Goal: Information Seeking & Learning: Learn about a topic

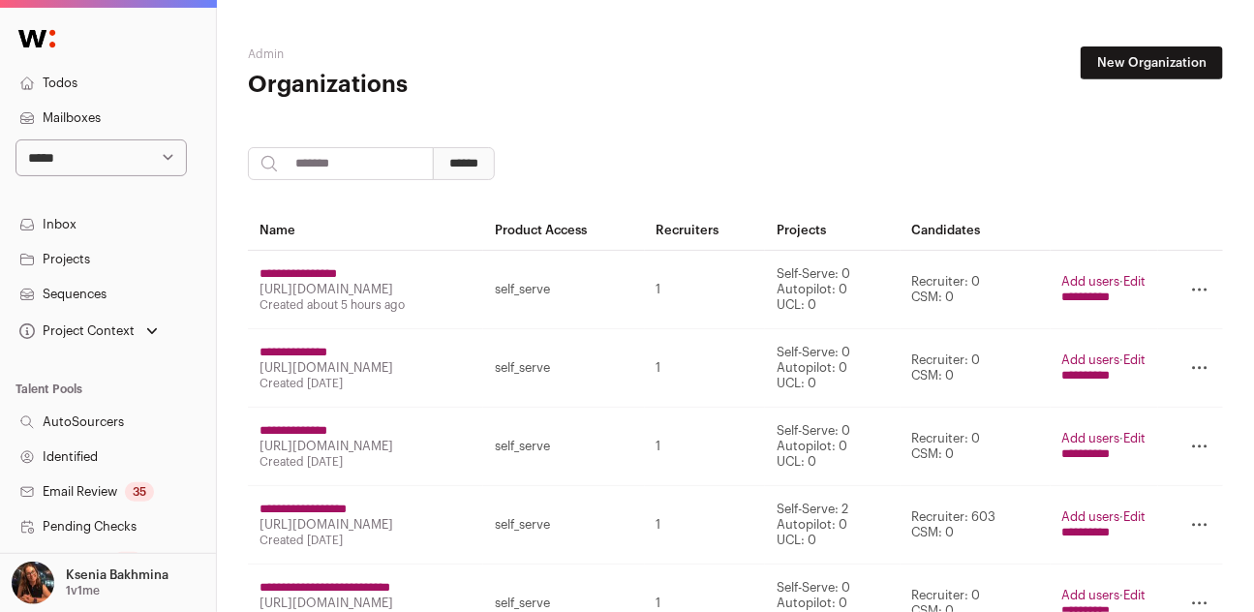
click at [106, 166] on select "**********" at bounding box center [100, 157] width 171 height 37
select select "*****"
click at [15, 139] on select "**********" at bounding box center [100, 157] width 171 height 37
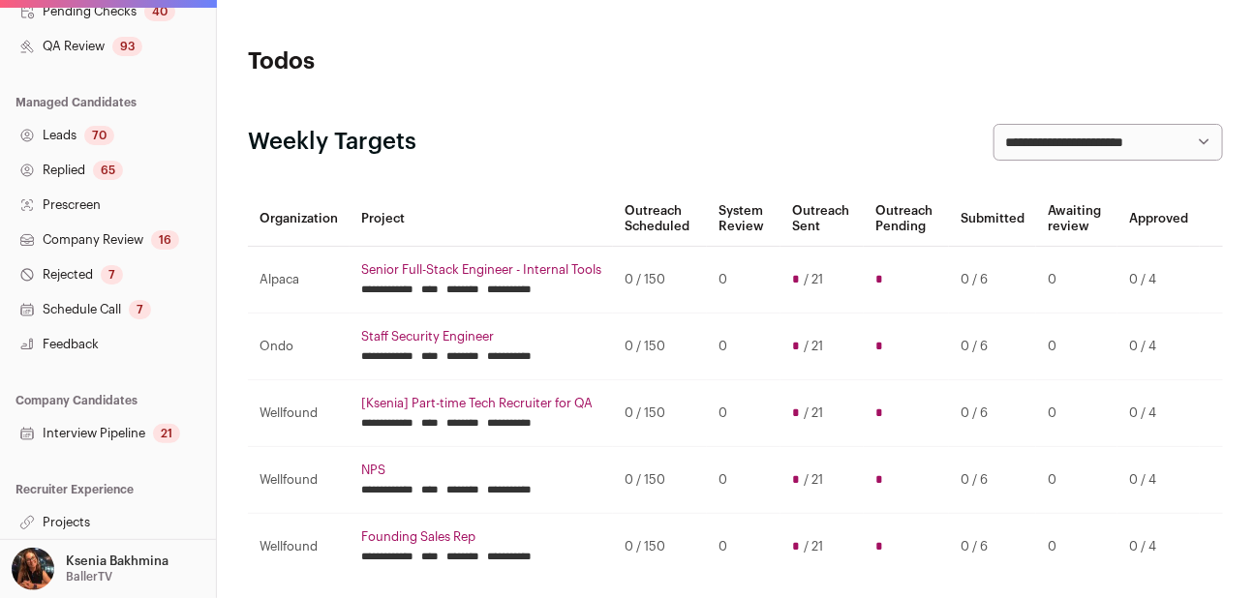
scroll to position [550, 0]
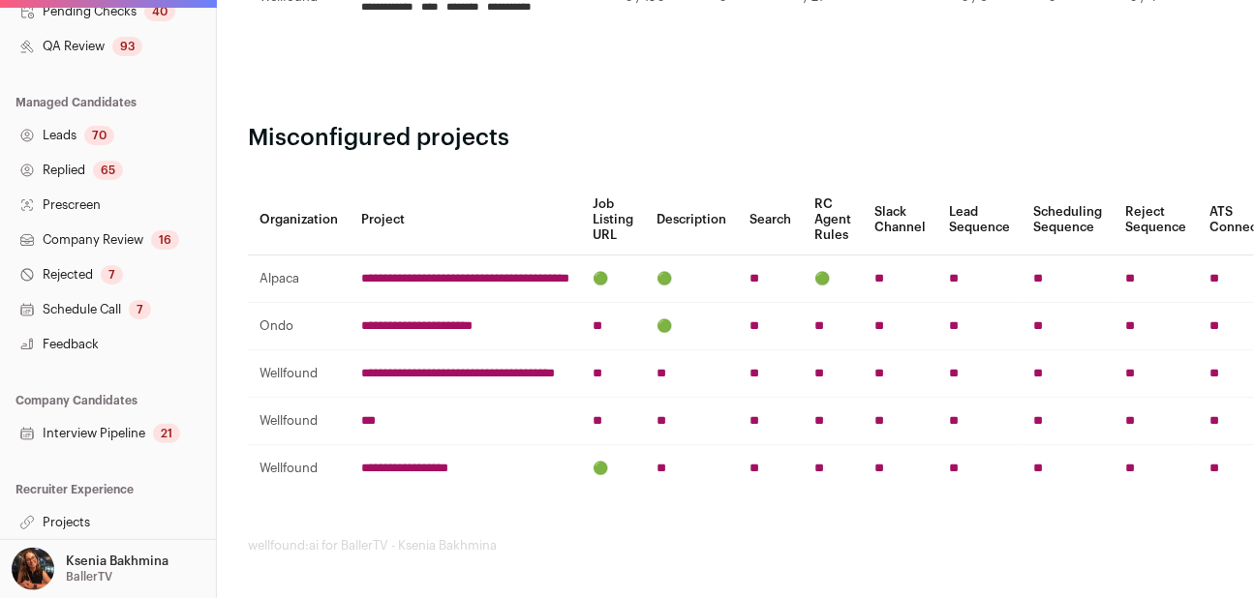
click at [80, 517] on link "Projects" at bounding box center [108, 522] width 216 height 35
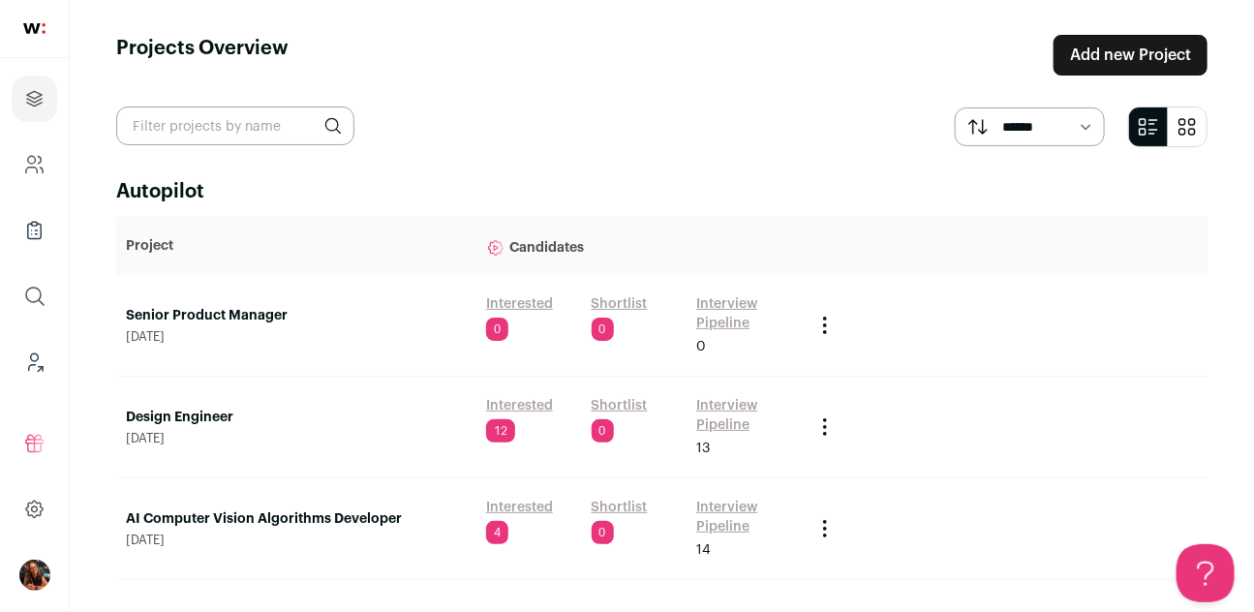
click at [204, 314] on link "Senior Product Manager" at bounding box center [296, 315] width 341 height 19
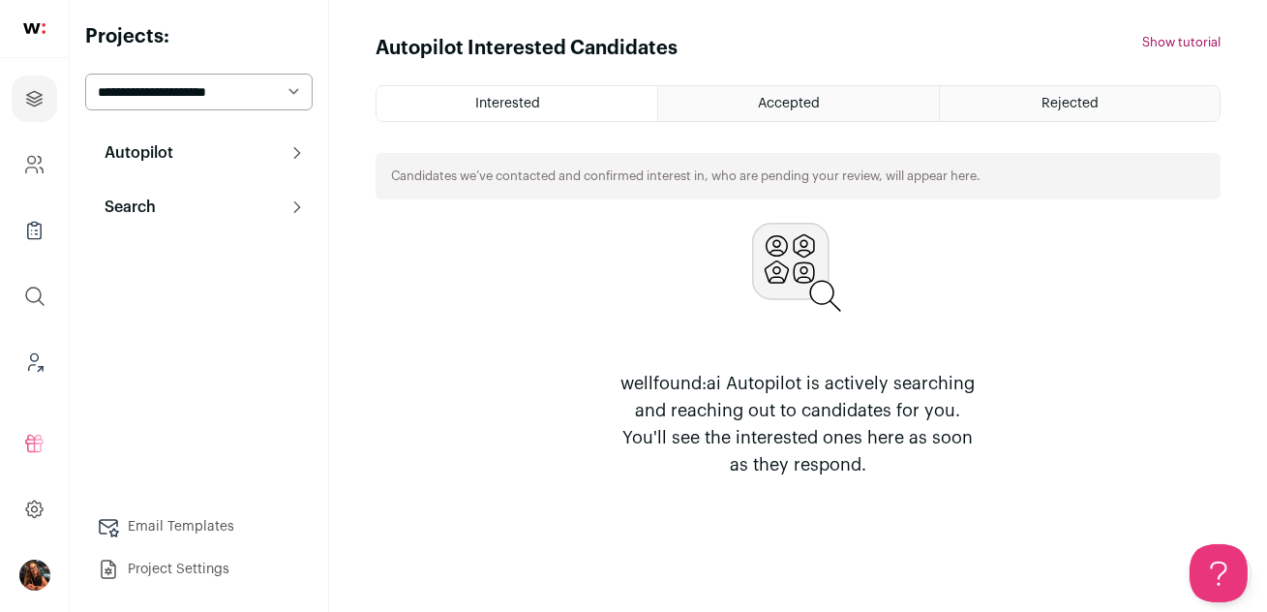
click at [811, 97] on span "Accepted" at bounding box center [789, 104] width 62 height 14
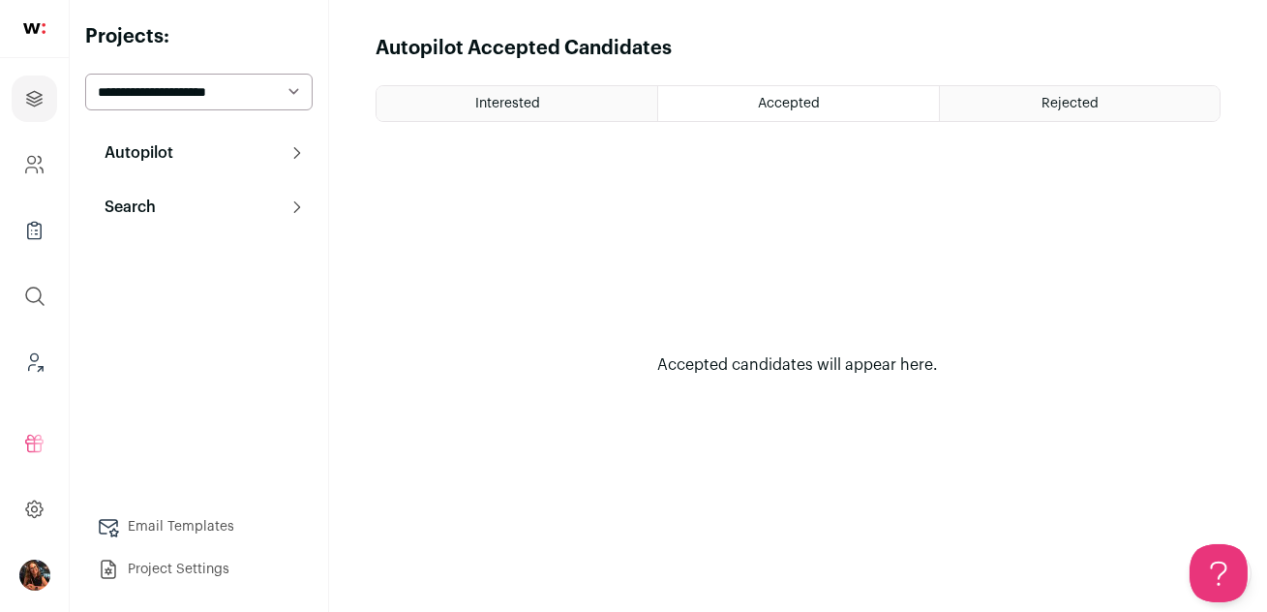
click at [211, 154] on button "Autopilot" at bounding box center [198, 153] width 227 height 39
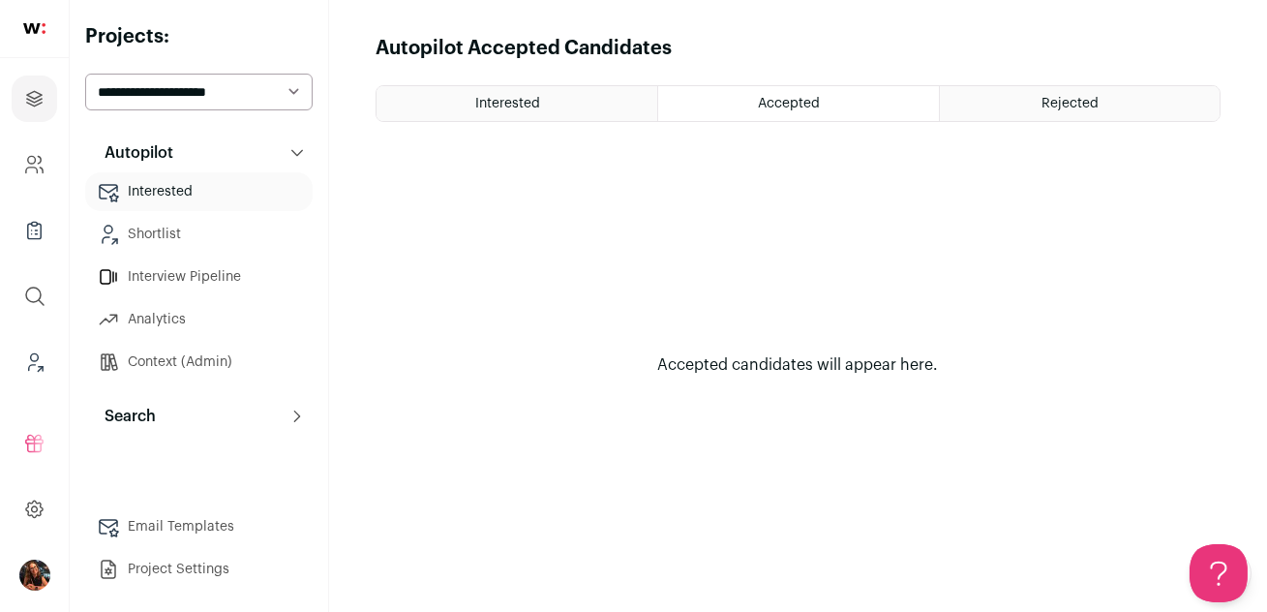
click at [197, 218] on link "Shortlist" at bounding box center [198, 234] width 227 height 39
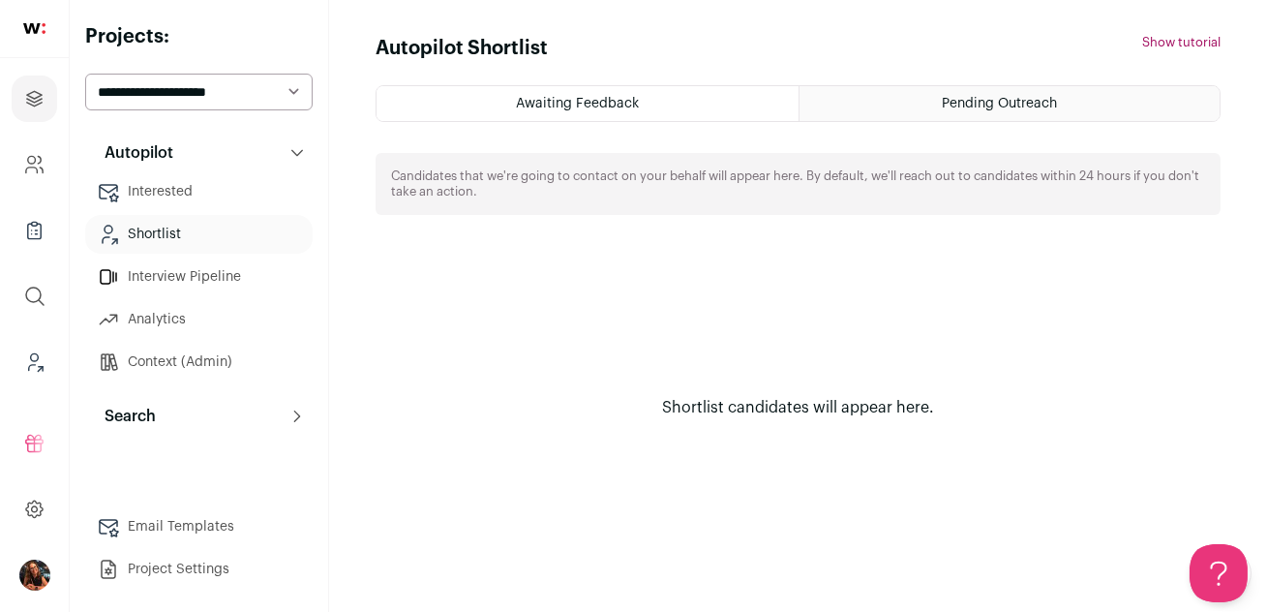
click at [930, 89] on div "Pending Outreach" at bounding box center [1010, 103] width 421 height 35
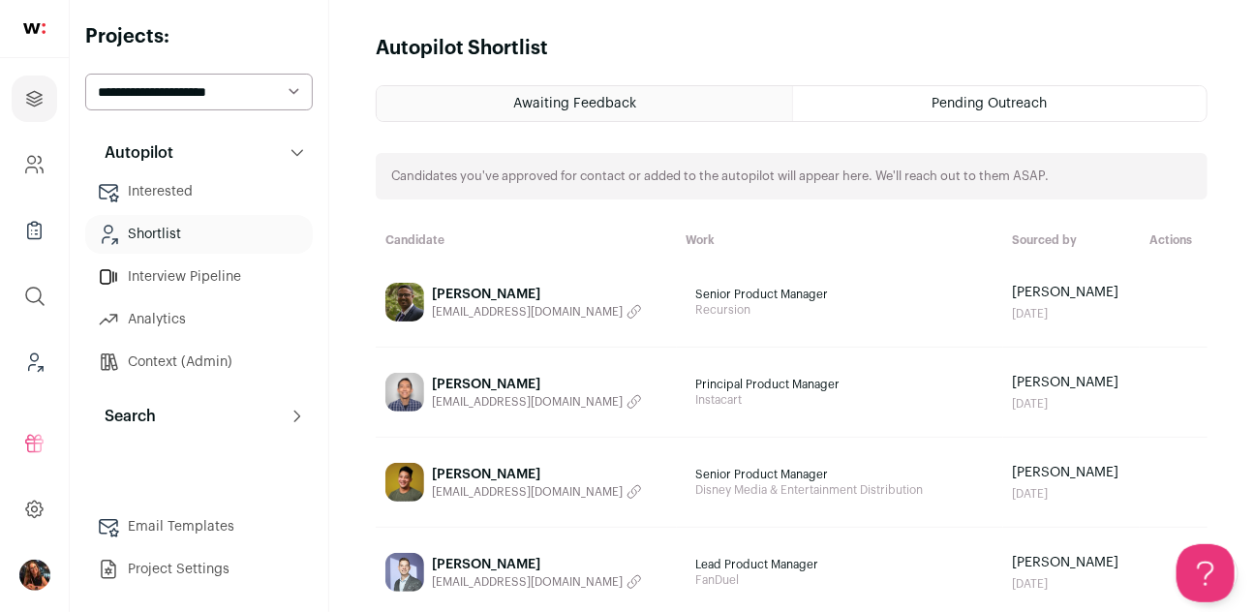
scroll to position [159, 0]
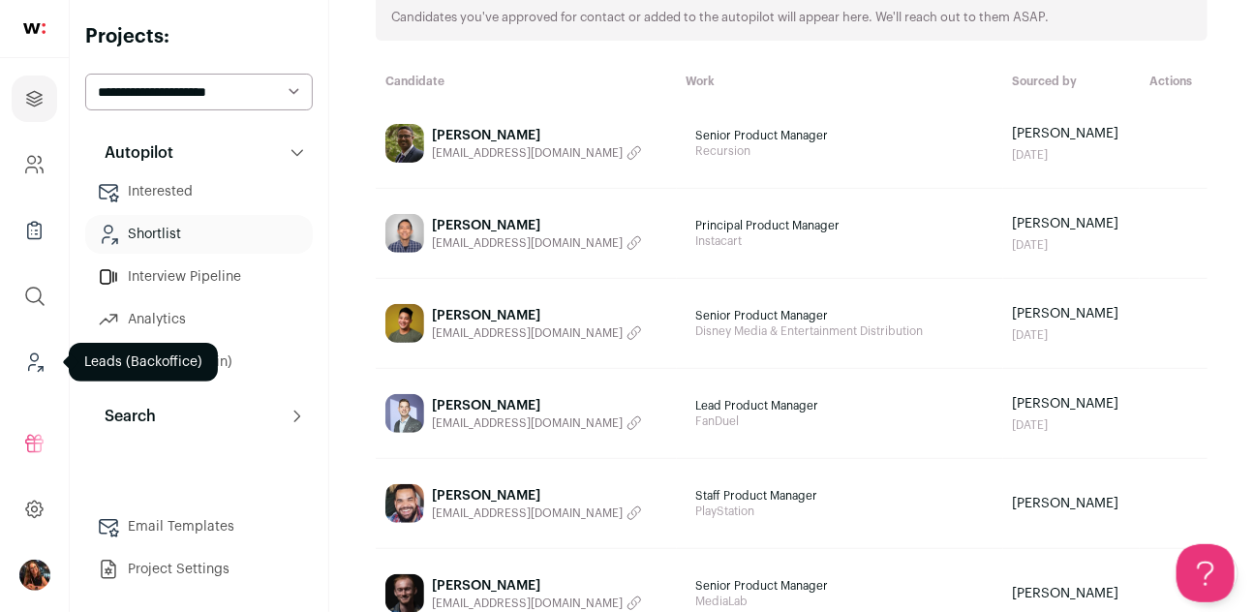
click at [30, 366] on icon "Leads (Backoffice)" at bounding box center [32, 368] width 7 height 6
click at [32, 360] on icon "Leads (Backoffice)" at bounding box center [35, 357] width 8 height 8
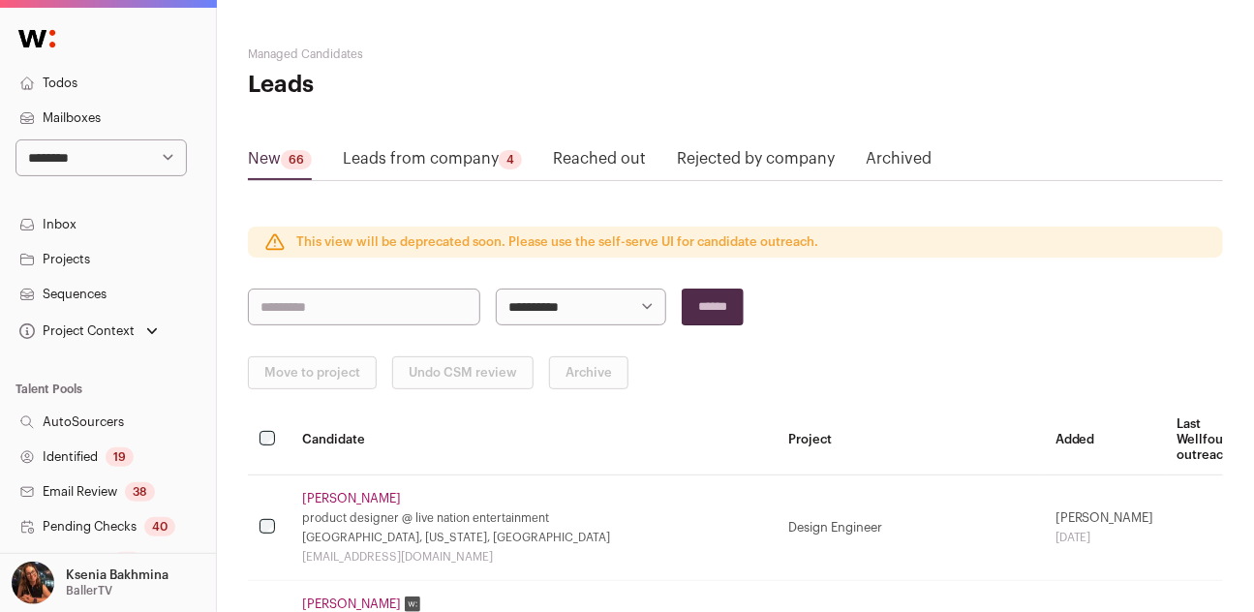
scroll to position [501, 0]
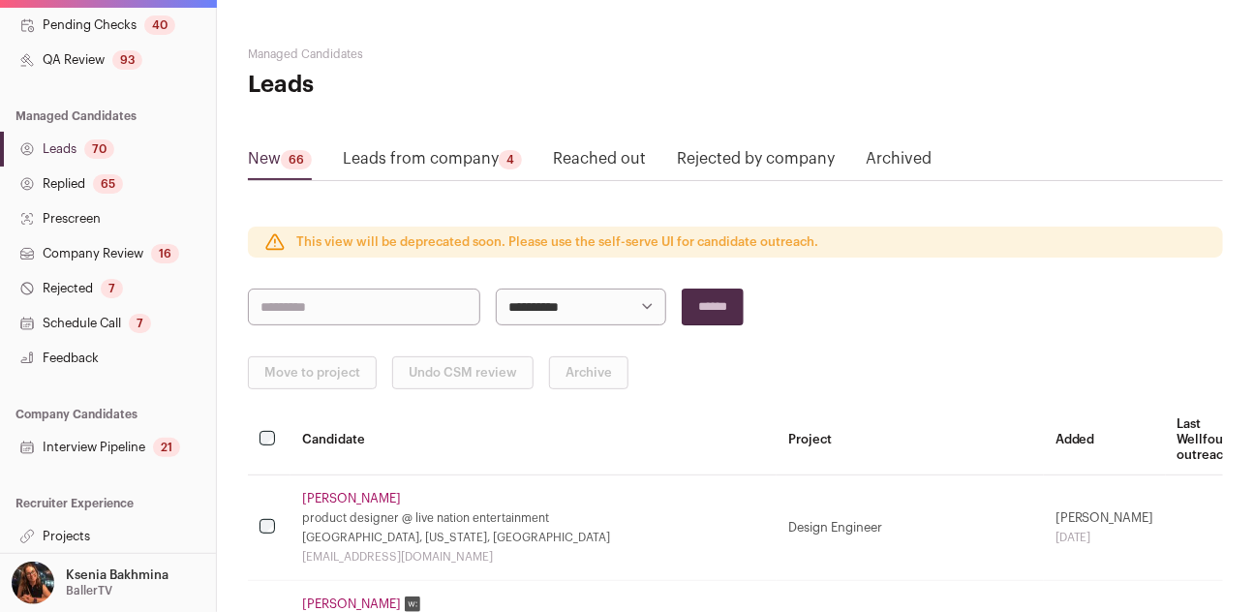
click at [79, 356] on link "Feedback" at bounding box center [108, 358] width 216 height 35
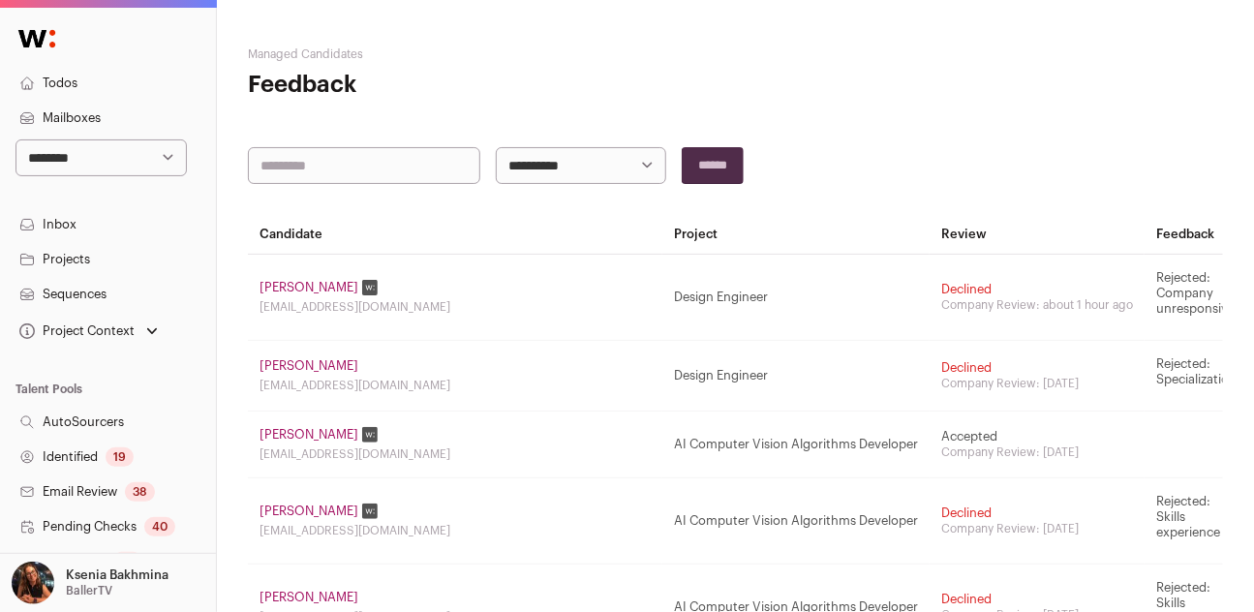
click at [583, 163] on select "**********" at bounding box center [581, 165] width 170 height 37
select select "*****"
click at [496, 147] on select "**********" at bounding box center [581, 165] width 170 height 37
click at [712, 159] on input "******" at bounding box center [713, 165] width 62 height 37
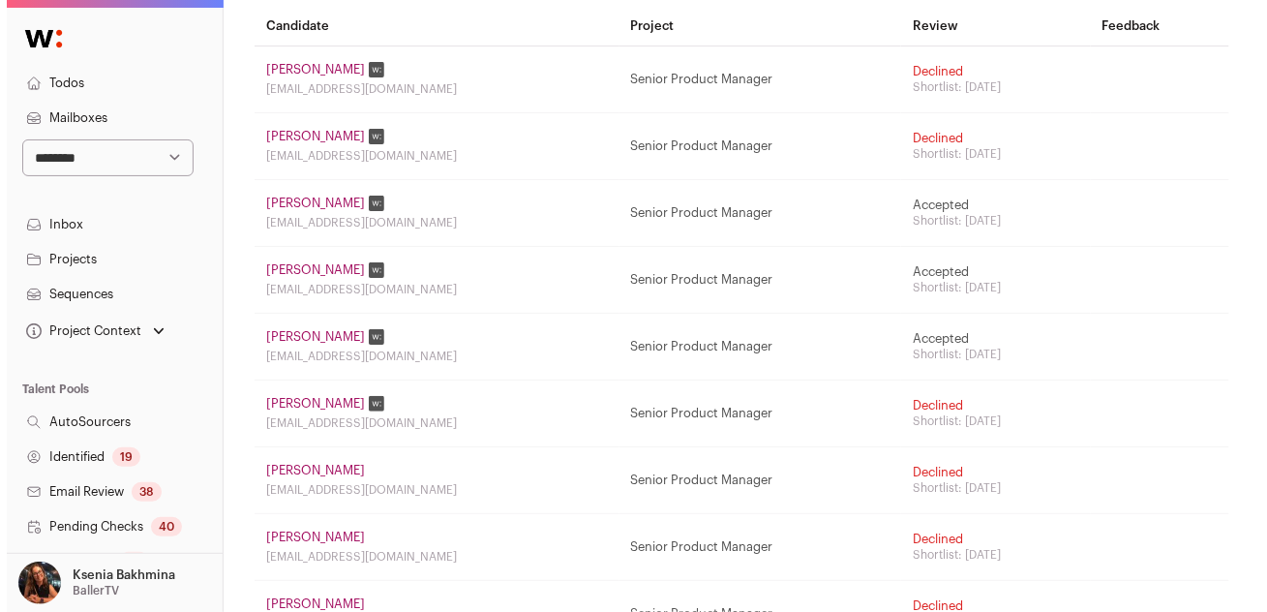
scroll to position [191, 0]
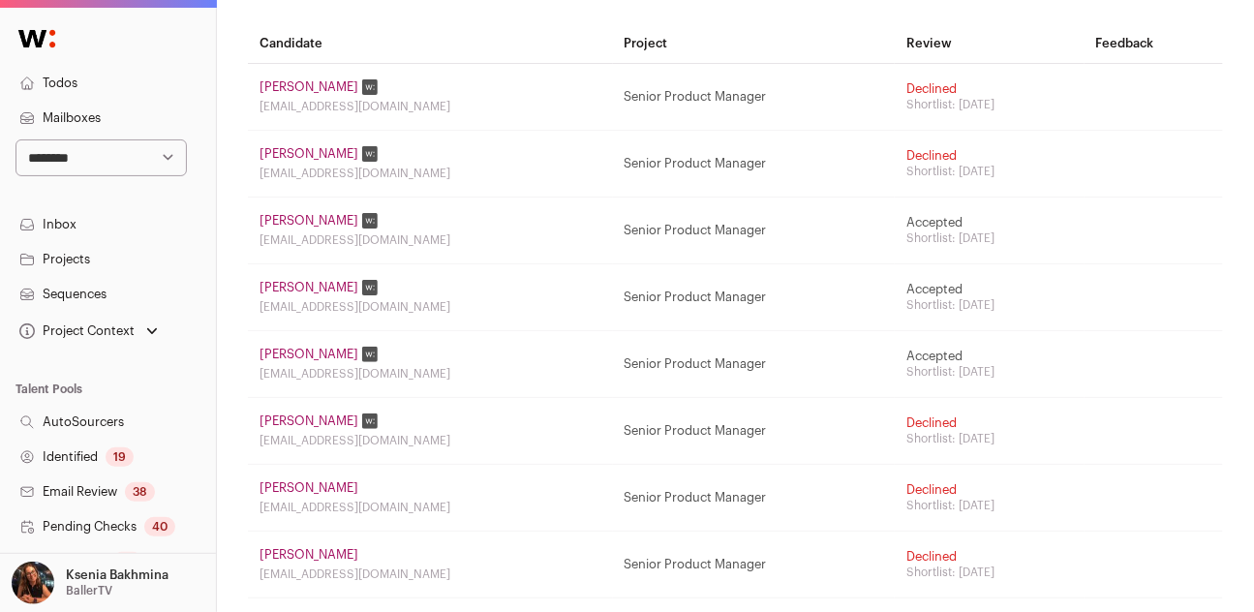
click at [298, 74] on td "Camille Jean-gilles camlorraine@gmail.com" at bounding box center [430, 97] width 365 height 67
click at [295, 86] on link "Camille Jean-gilles" at bounding box center [308, 86] width 99 height 15
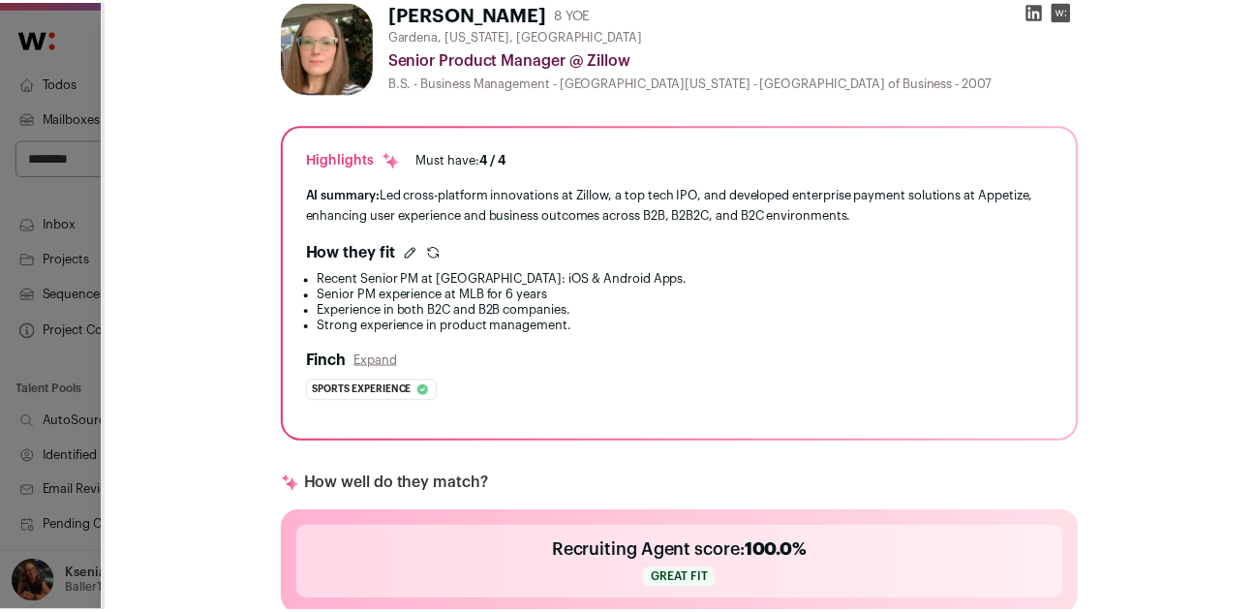
scroll to position [71, 0]
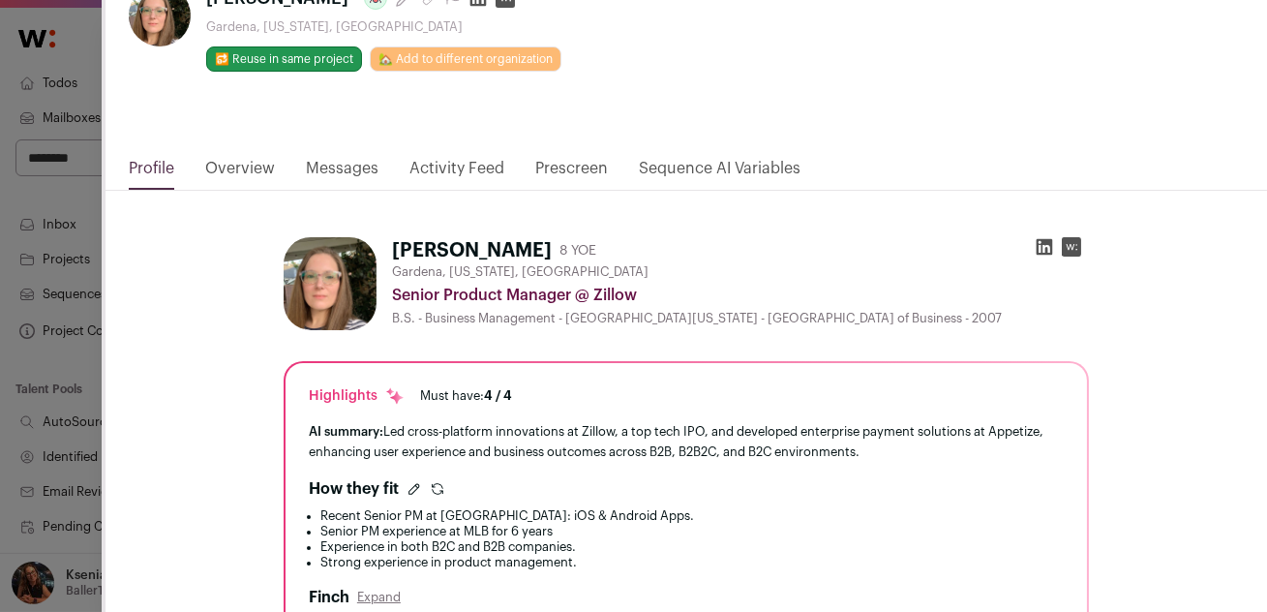
click at [44, 215] on div "**********" at bounding box center [633, 306] width 1267 height 612
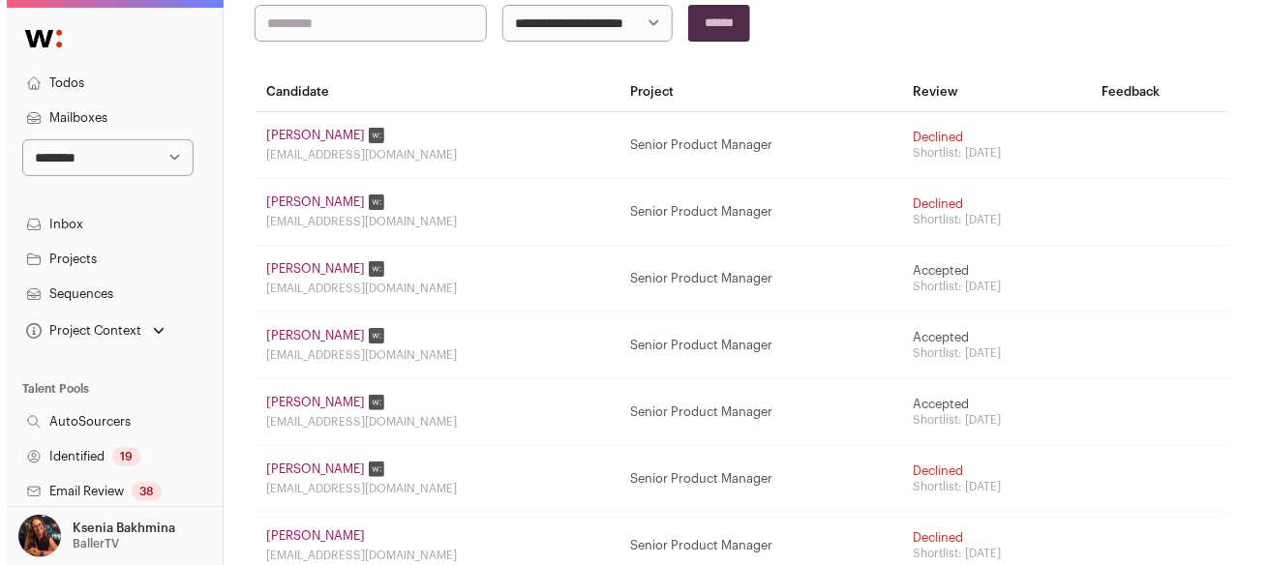
scroll to position [141, 0]
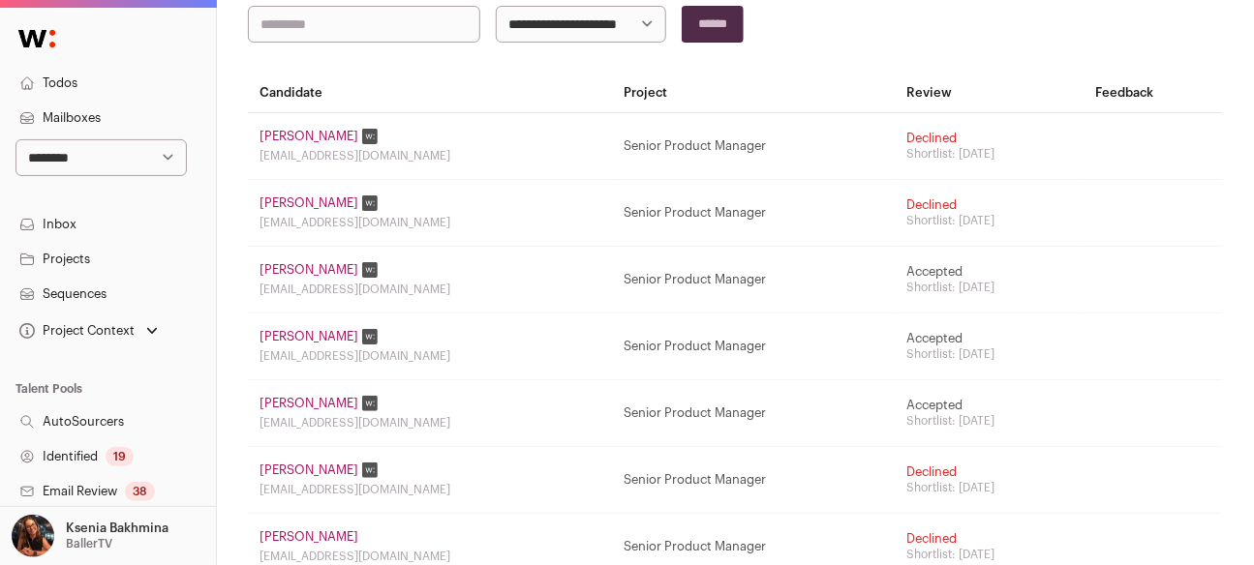
click at [290, 202] on link "Zac Hepps" at bounding box center [308, 203] width 99 height 15
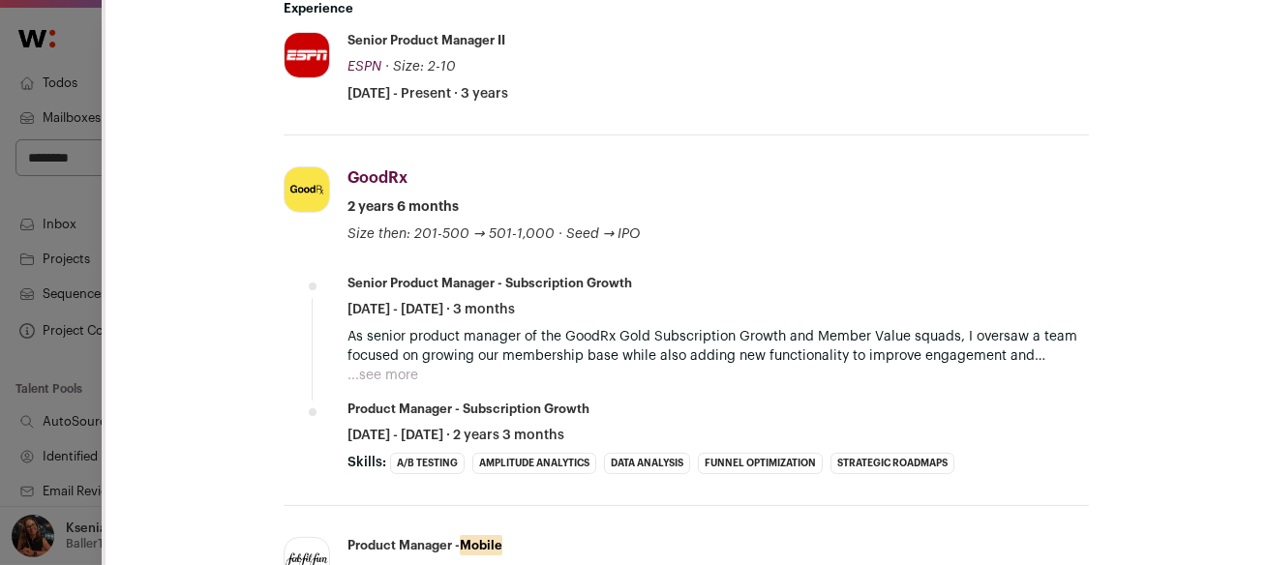
scroll to position [1341, 0]
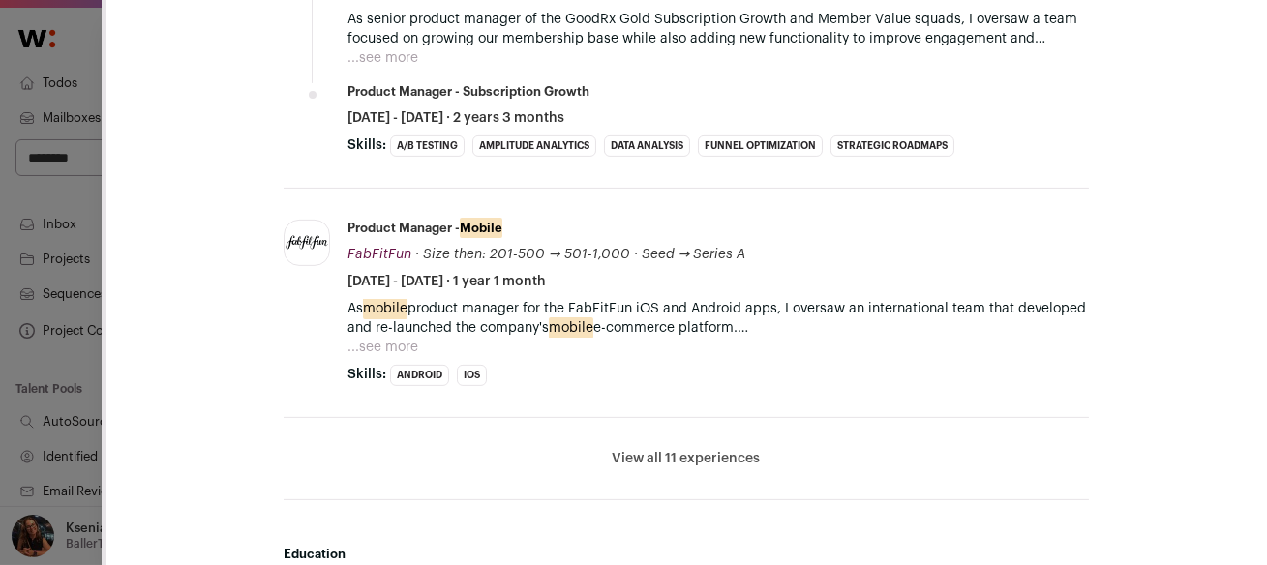
click at [386, 338] on button "...see more" at bounding box center [383, 347] width 71 height 19
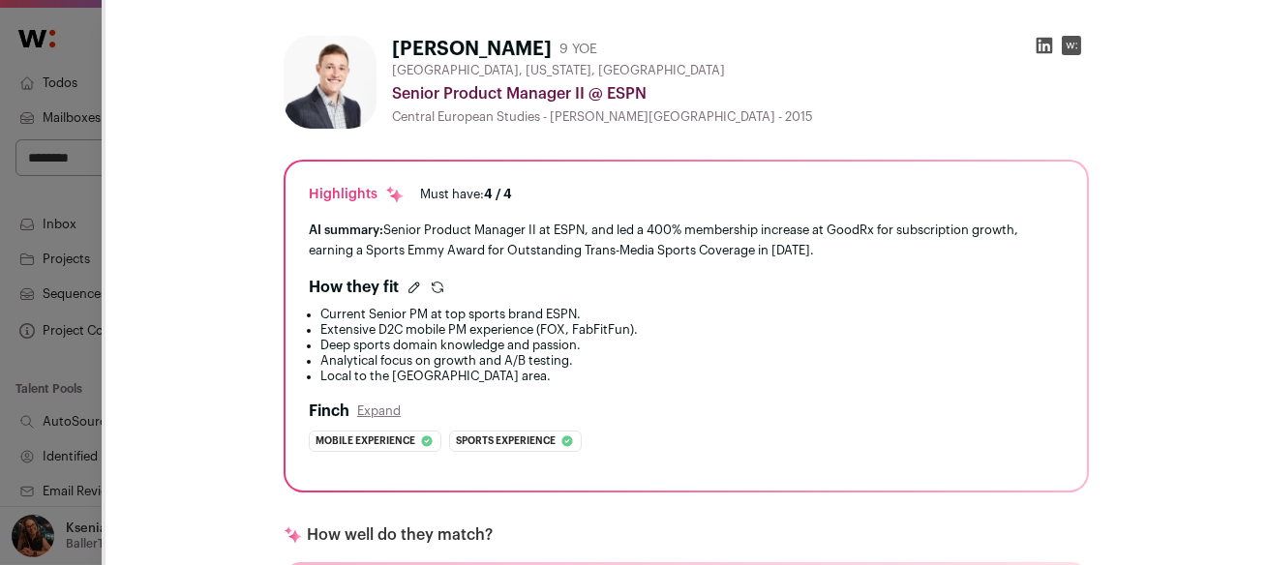
scroll to position [276, 0]
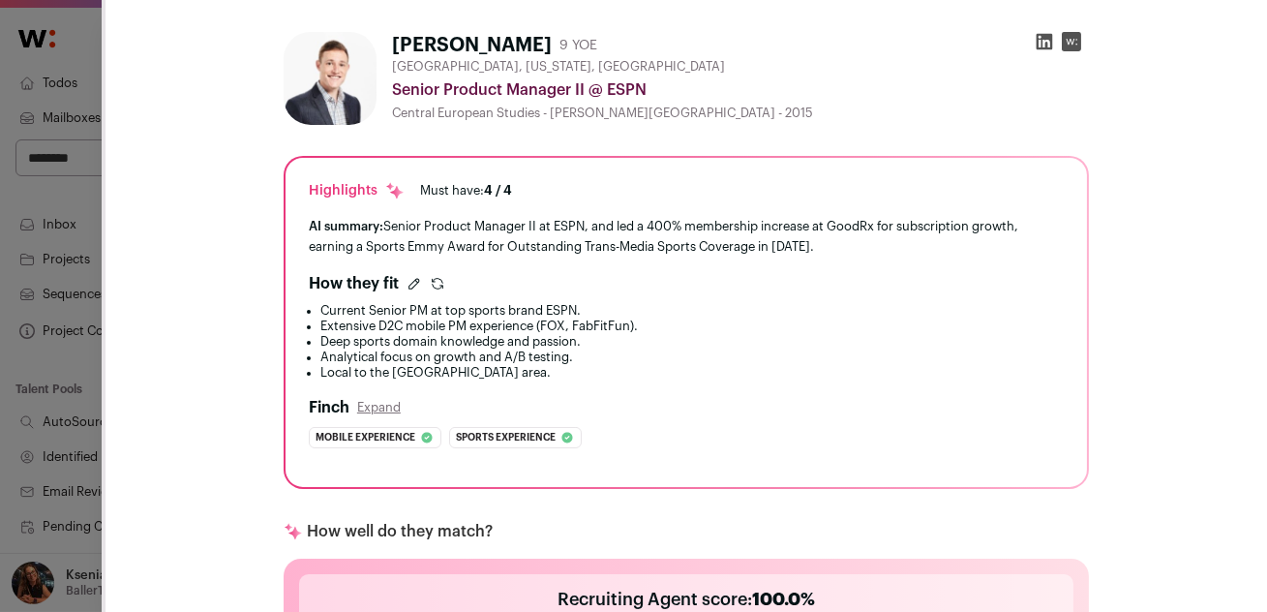
click at [59, 191] on div "**********" at bounding box center [633, 306] width 1267 height 612
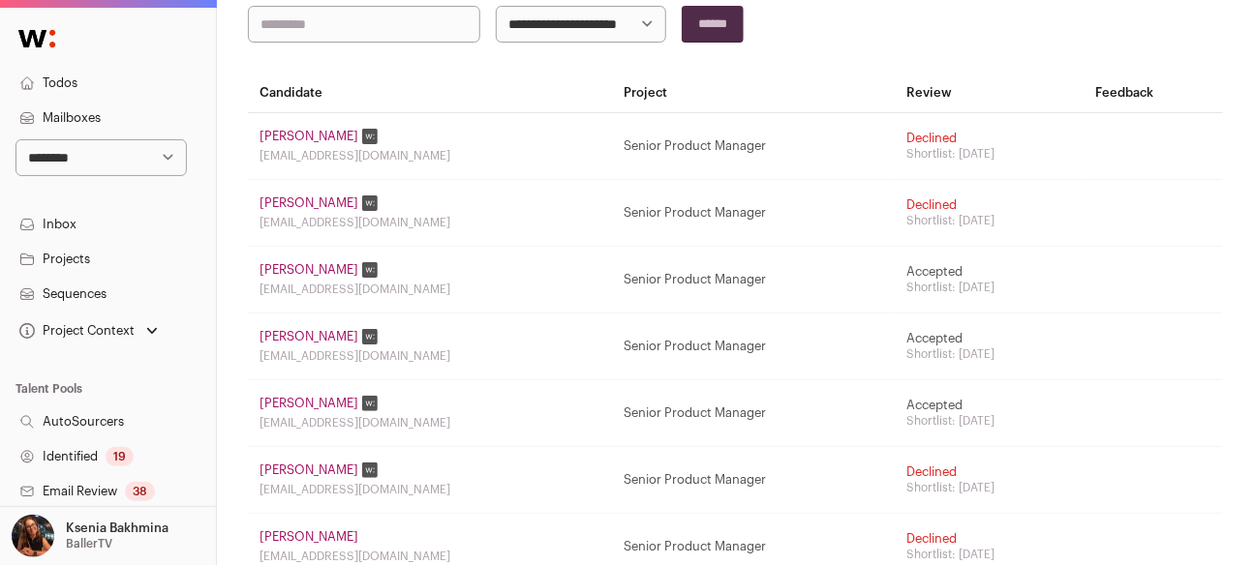
click at [303, 196] on link "Zac Hepps" at bounding box center [308, 203] width 99 height 15
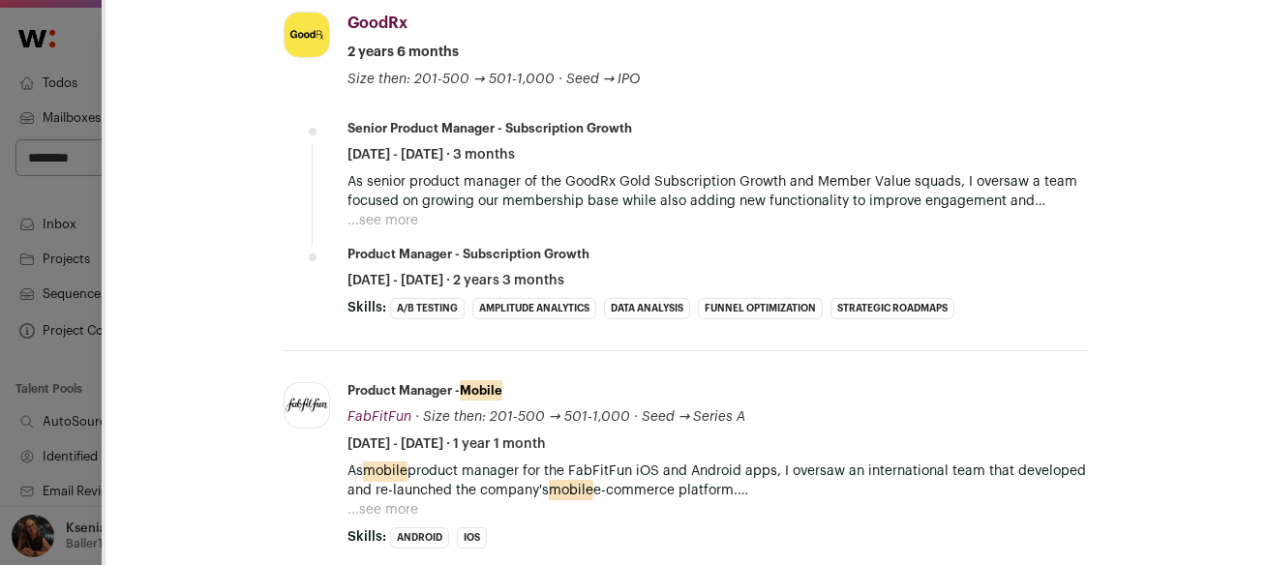
scroll to position [1197, 0]
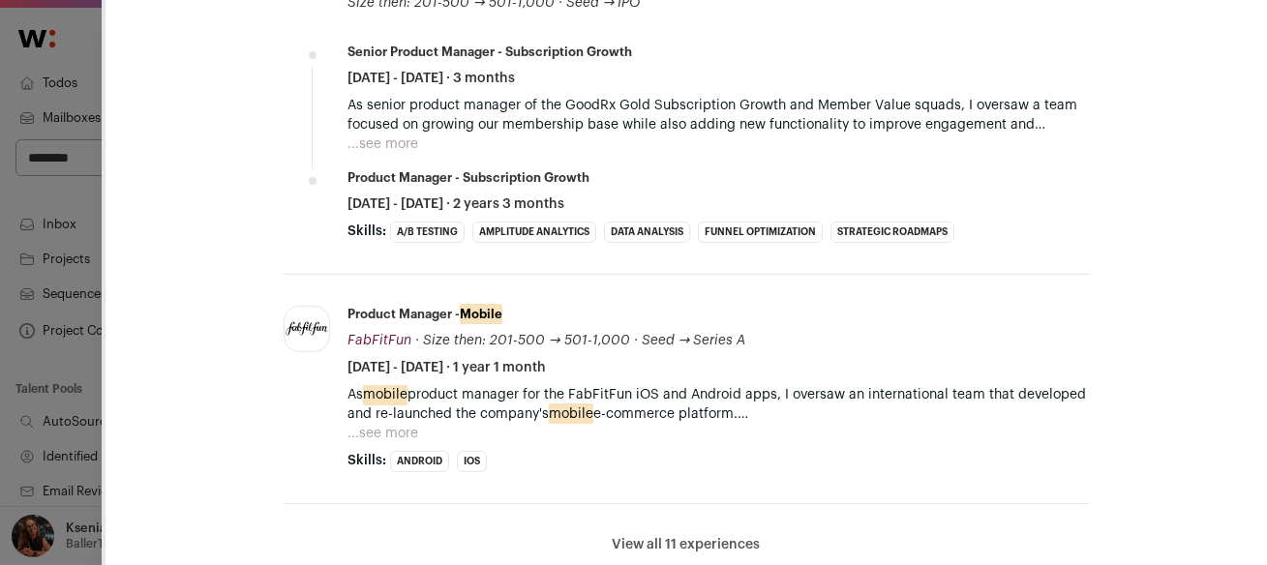
click at [365, 424] on button "...see more" at bounding box center [383, 433] width 71 height 19
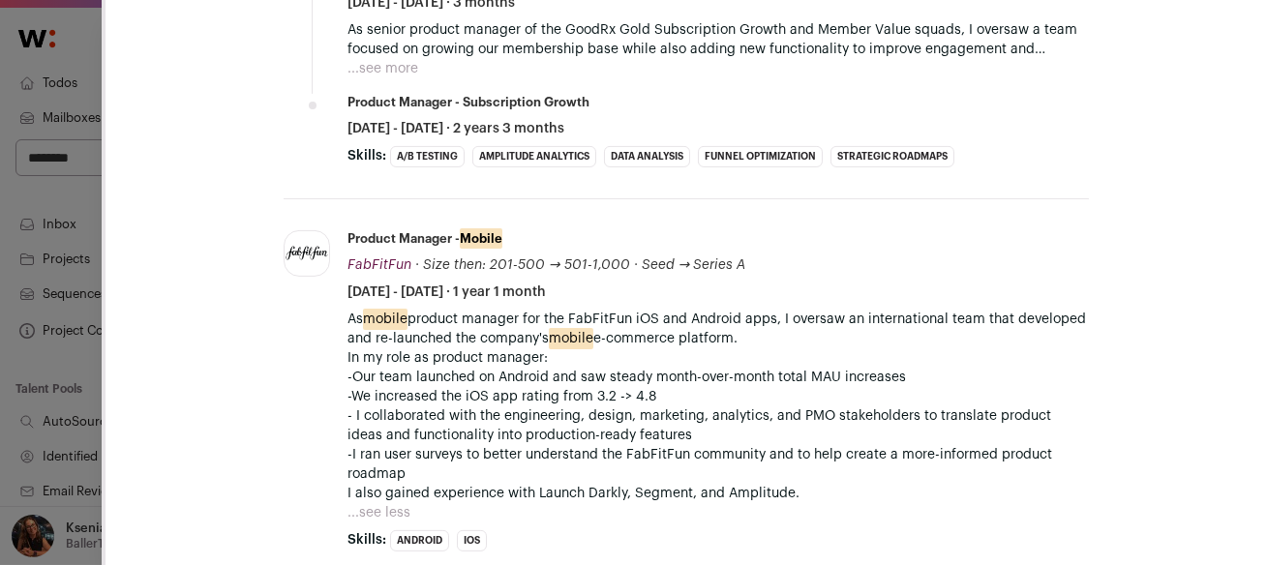
scroll to position [1288, 0]
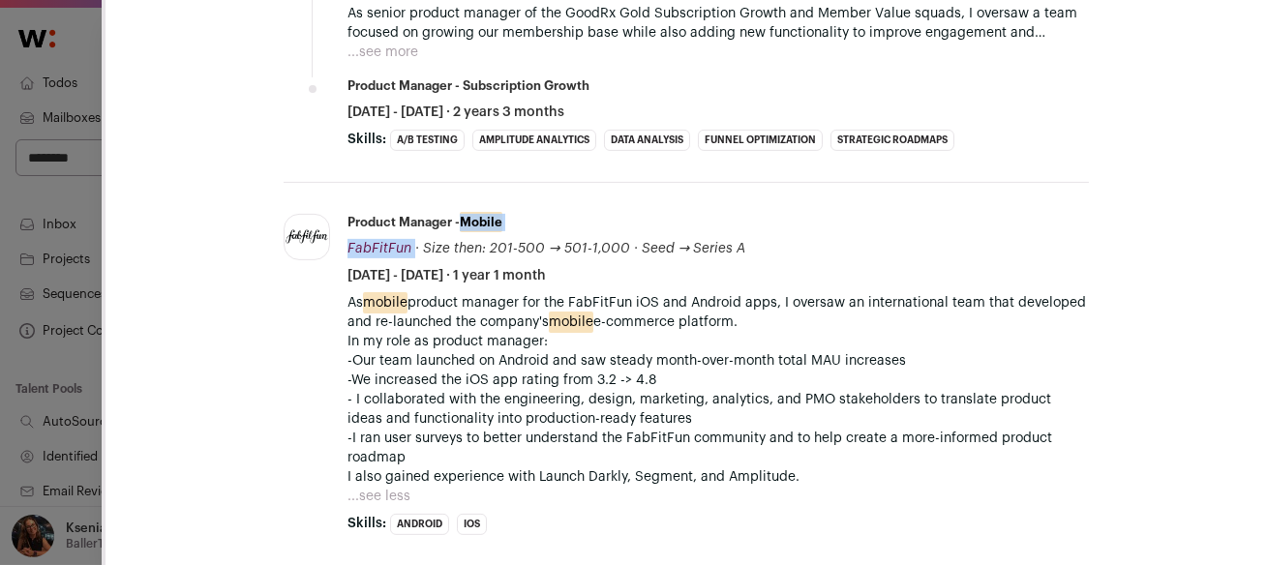
drag, startPoint x: 332, startPoint y: 200, endPoint x: 529, endPoint y: 203, distance: 196.5
click at [529, 214] on div "Product Manager - Mobile FabFitFun FabFitFun fabfitfun.com Add to company list …" at bounding box center [719, 250] width 742 height 72
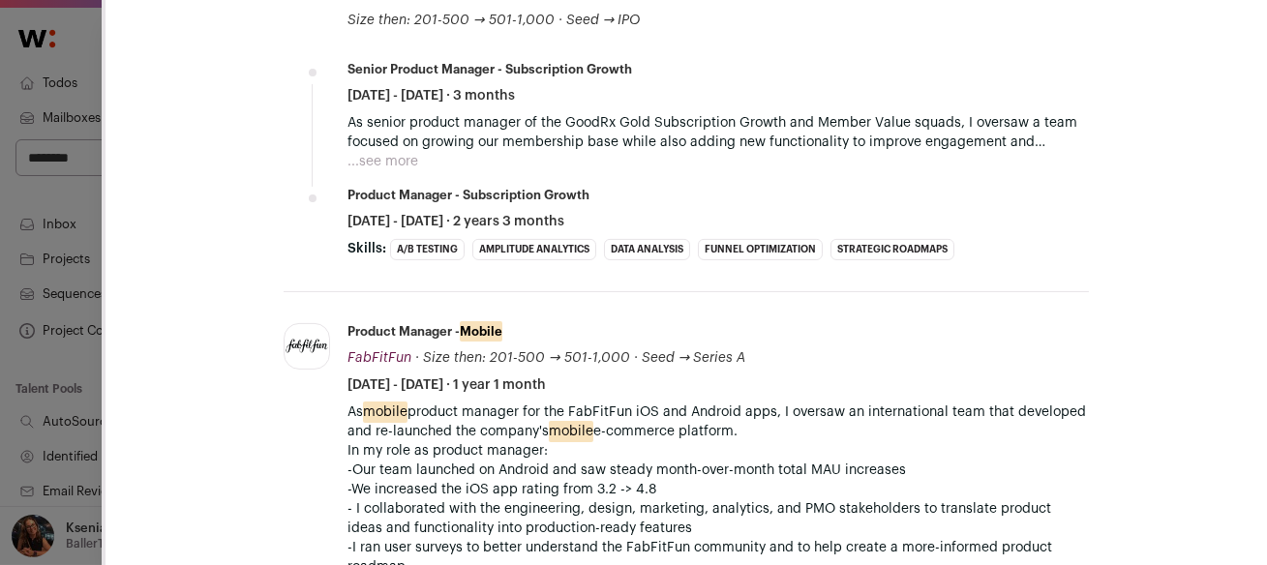
scroll to position [1178, 0]
click at [387, 153] on button "...see more" at bounding box center [383, 162] width 71 height 19
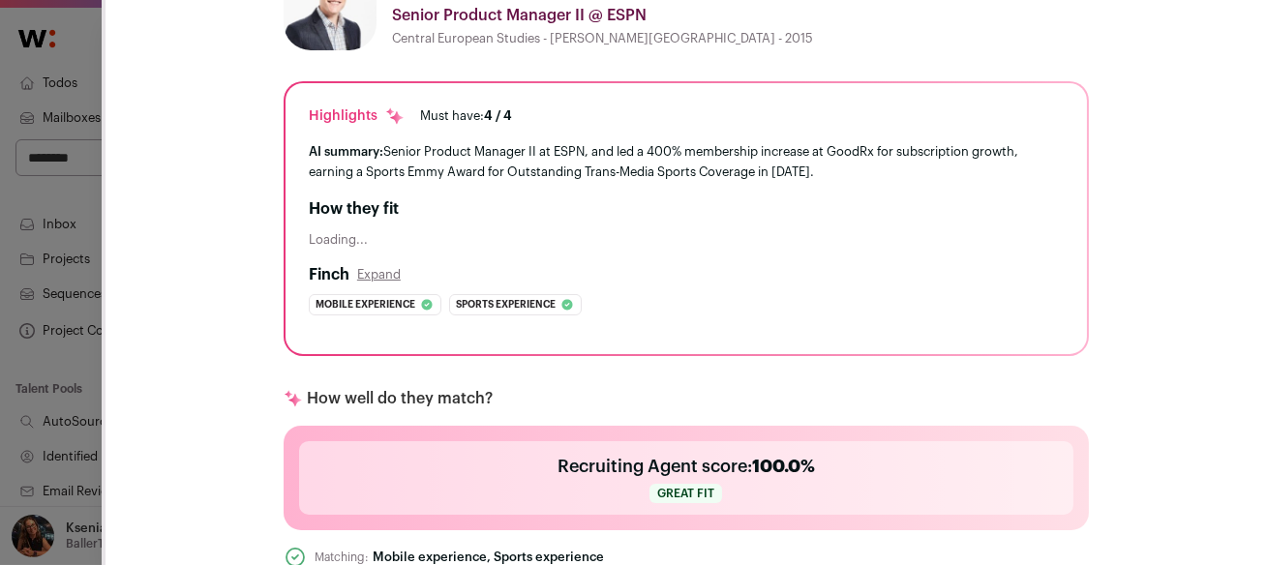
scroll to position [252, 0]
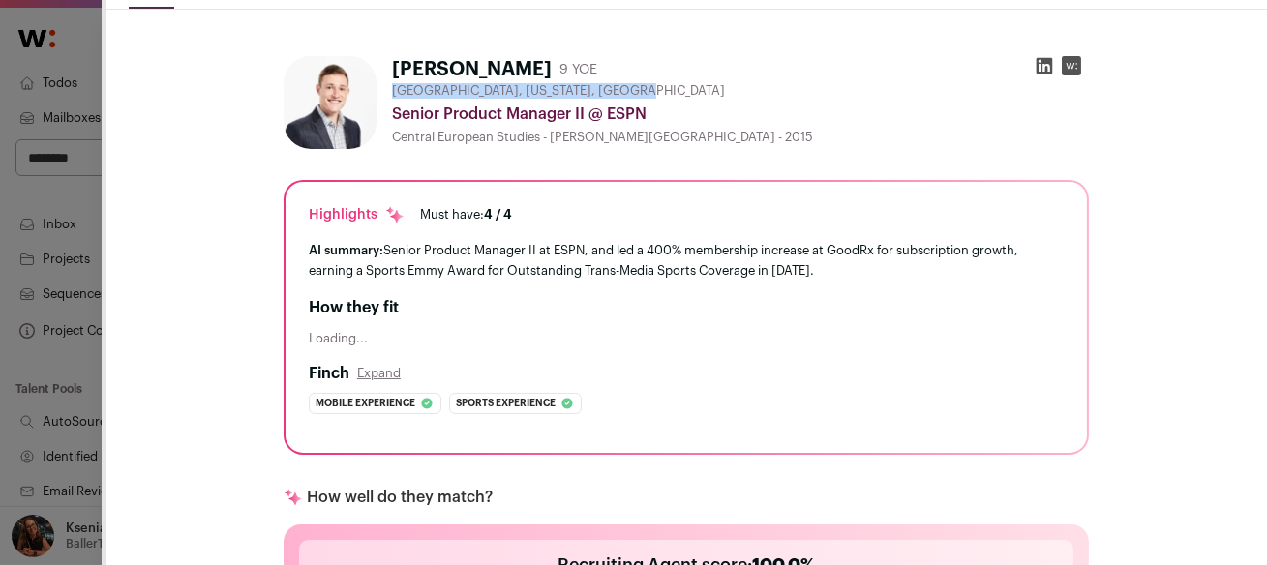
drag, startPoint x: 380, startPoint y: 76, endPoint x: 632, endPoint y: 76, distance: 251.7
click at [632, 83] on div "Los Angeles, California, United States" at bounding box center [740, 90] width 697 height 15
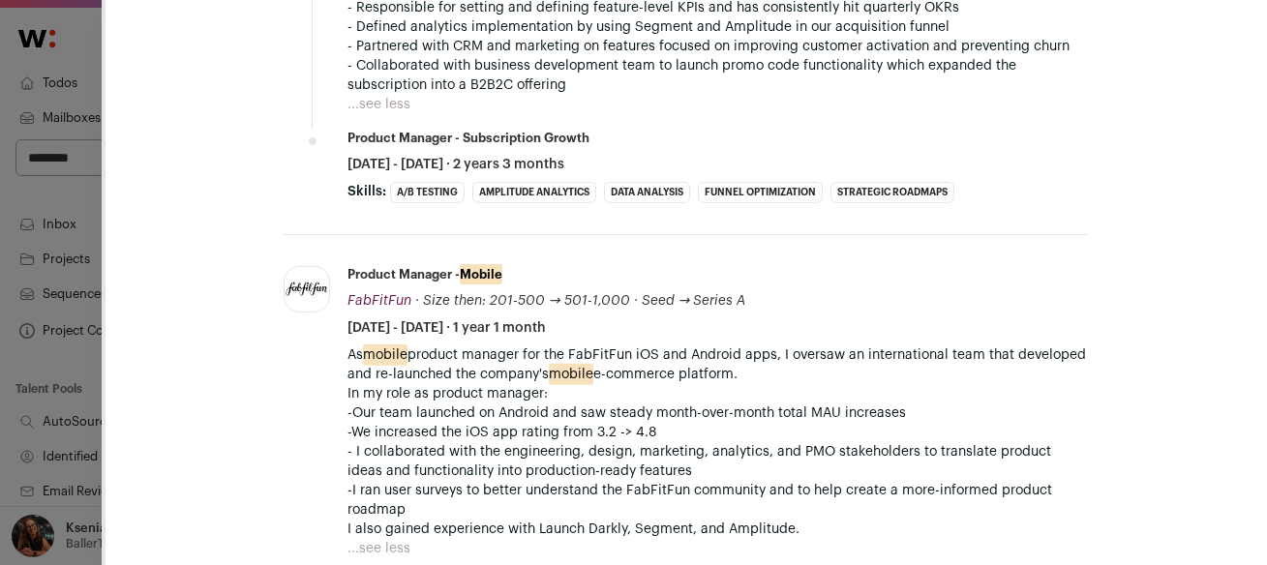
scroll to position [1447, 0]
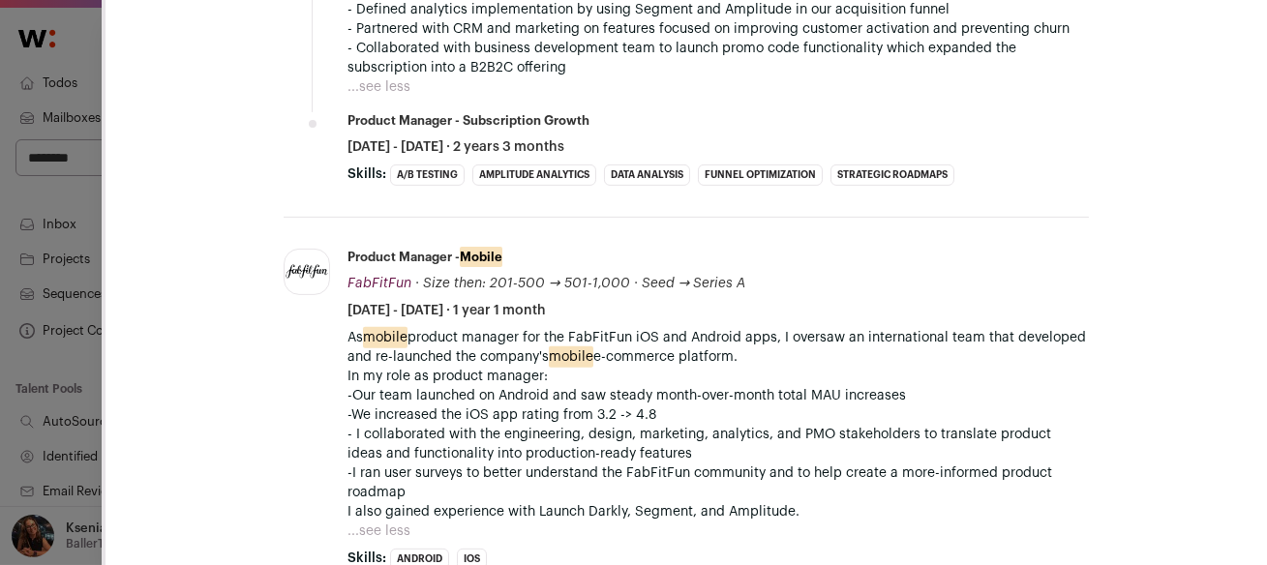
click at [77, 195] on div "**********" at bounding box center [633, 282] width 1267 height 565
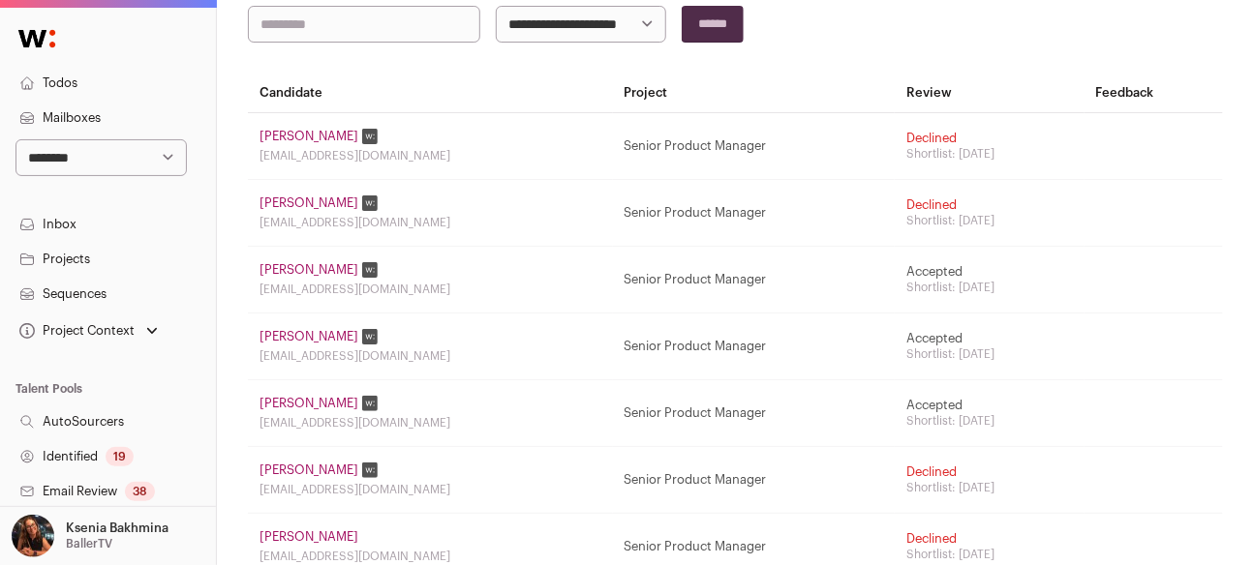
click at [281, 136] on link "Camille Jean-gilles" at bounding box center [308, 136] width 99 height 15
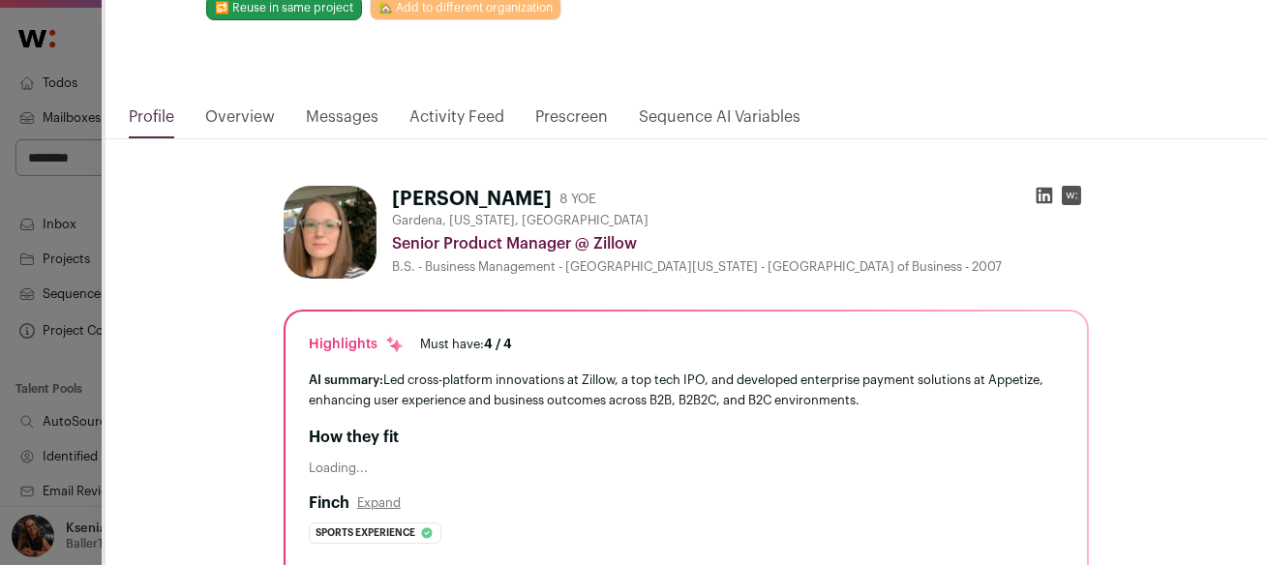
scroll to position [121, 0]
drag, startPoint x: 381, startPoint y: 202, endPoint x: 511, endPoint y: 209, distance: 129.9
click at [508, 214] on span "Gardena, California, United States" at bounding box center [520, 221] width 257 height 15
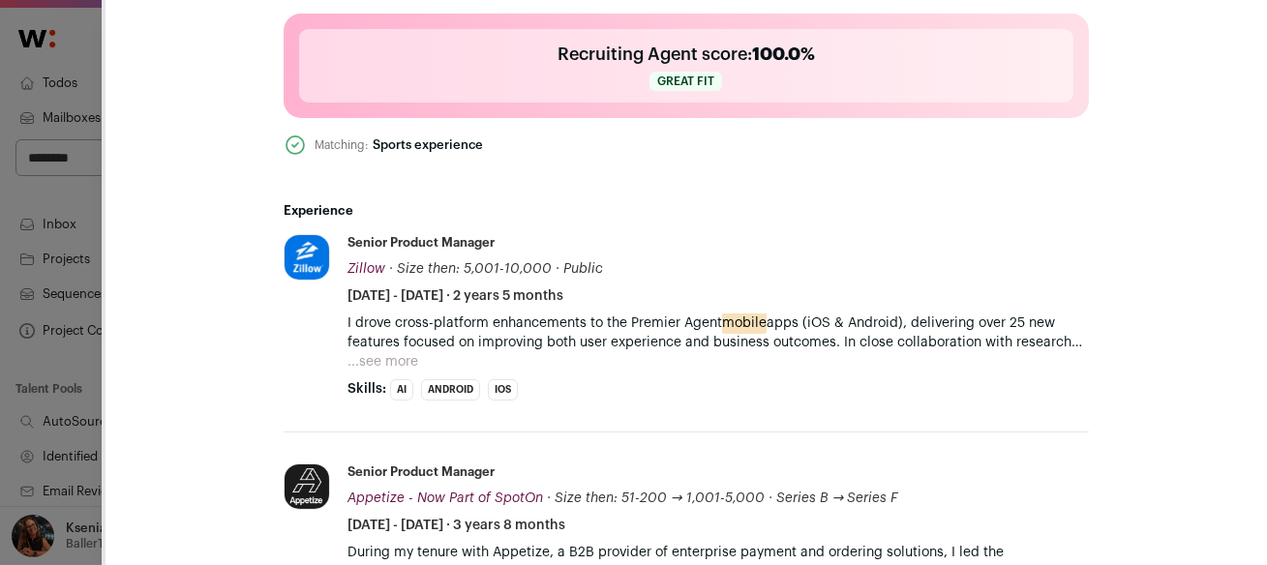
scroll to position [764, 0]
click at [369, 351] on button "...see more" at bounding box center [383, 360] width 71 height 19
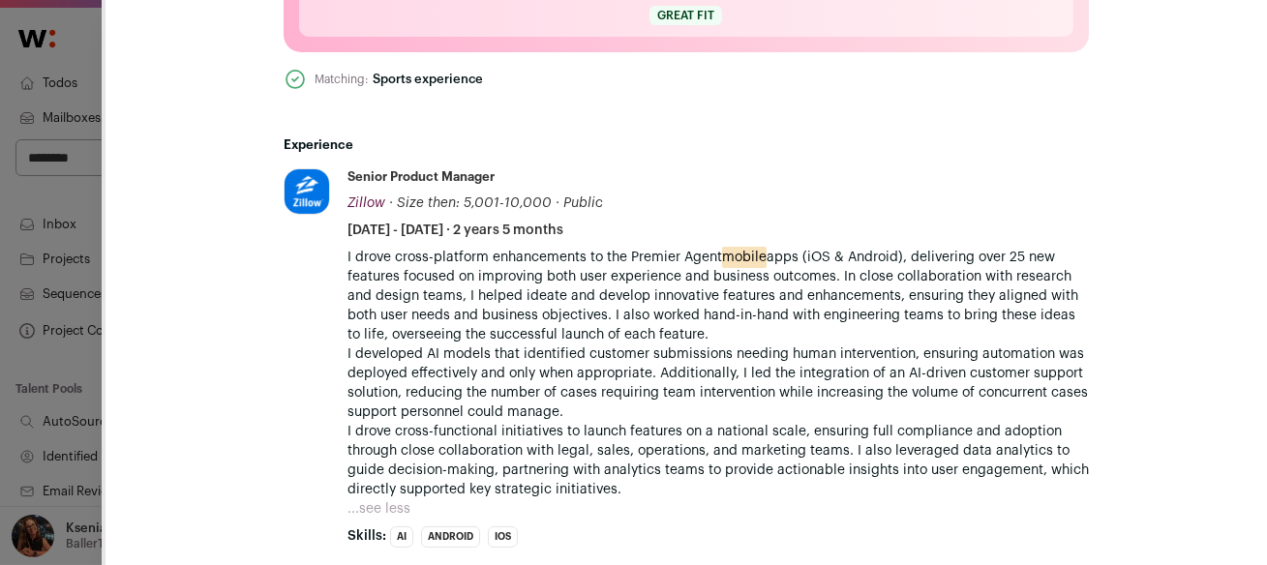
scroll to position [936, 0]
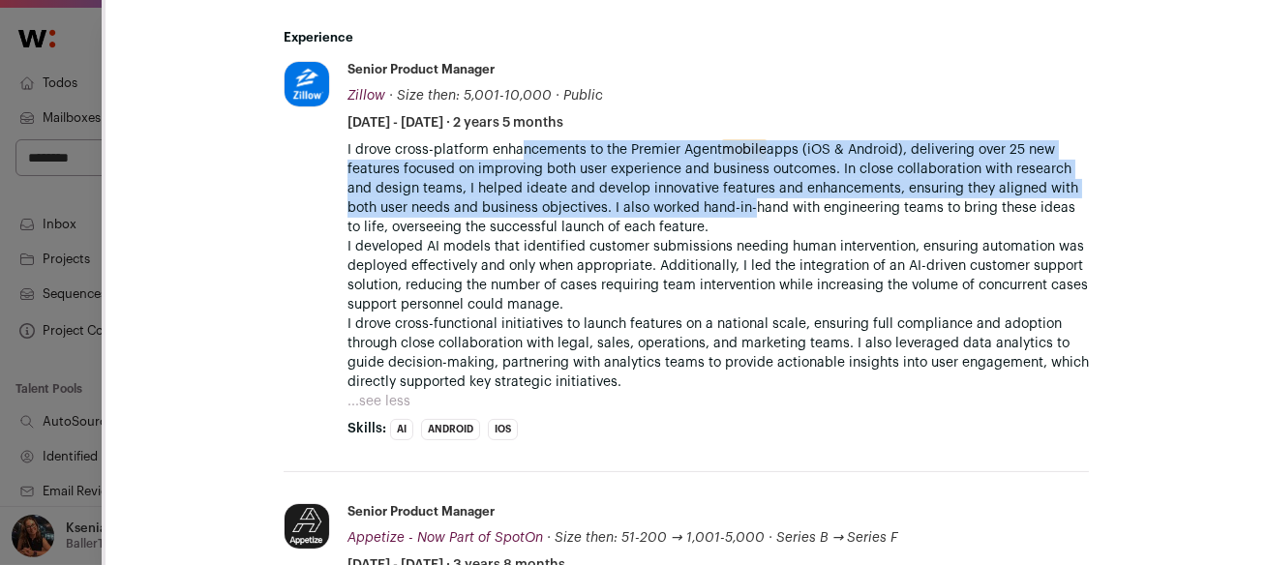
drag, startPoint x: 508, startPoint y: 136, endPoint x: 698, endPoint y: 197, distance: 199.3
click at [698, 197] on p "I drove cross-platform enhancements to the Premier Agent mobile apps (iOS & And…" at bounding box center [719, 188] width 742 height 97
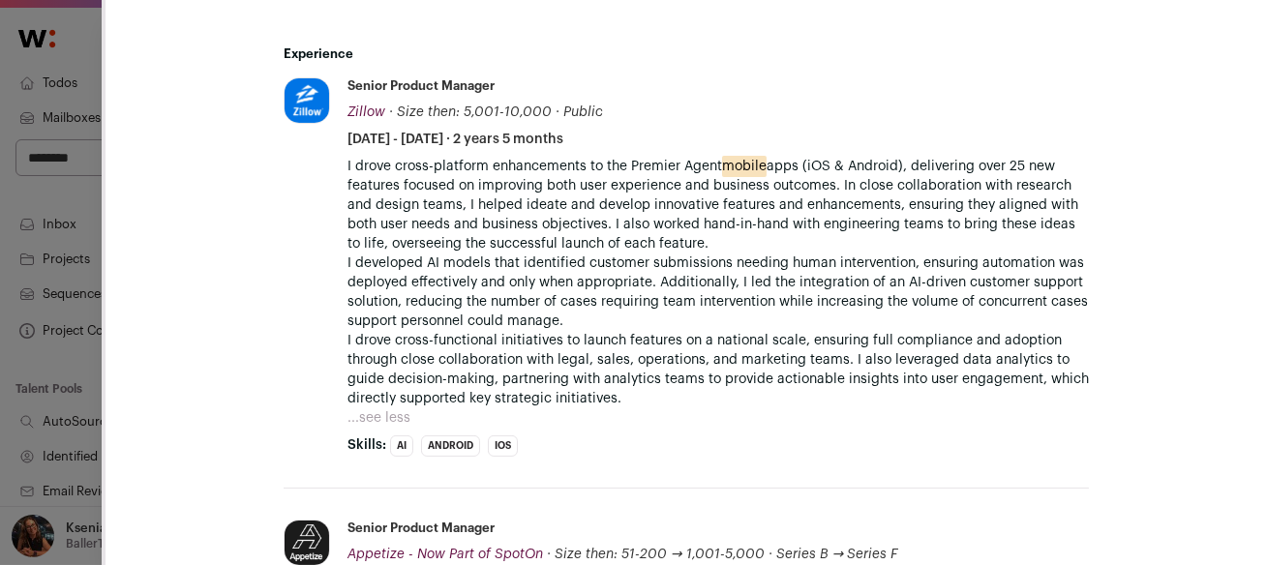
scroll to position [920, 0]
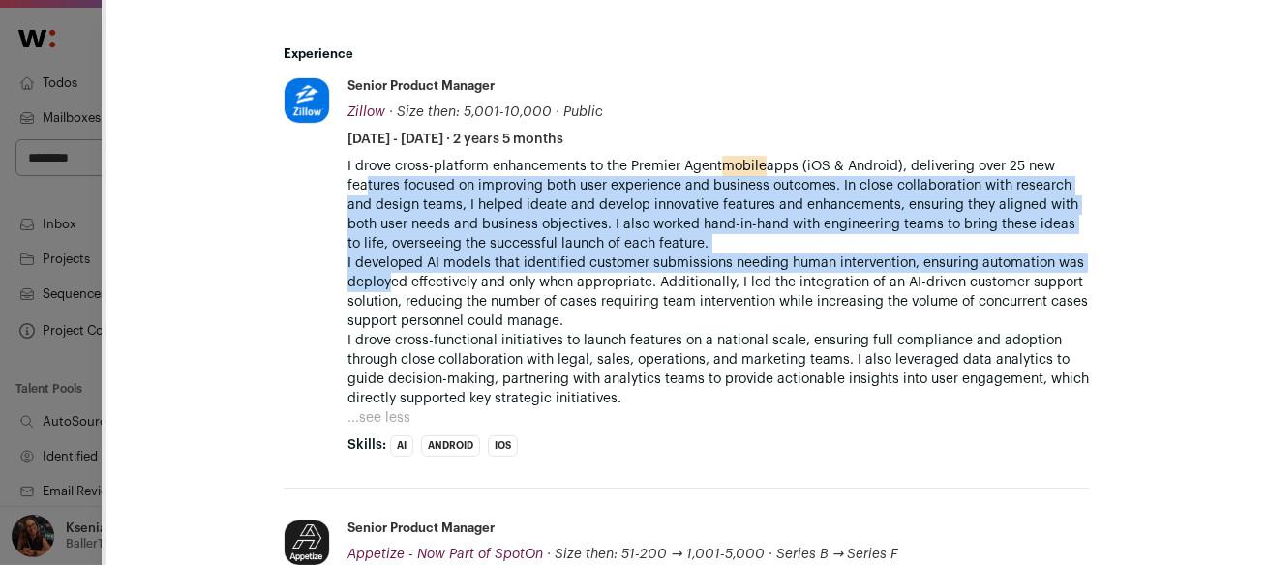
drag, startPoint x: 342, startPoint y: 173, endPoint x: 379, endPoint y: 265, distance: 99.4
click at [379, 265] on div "I drove cross-platform enhancements to the Premier Agent mobile apps (iOS & And…" at bounding box center [719, 283] width 742 height 252
click at [379, 265] on p "I developed AI models that identified customer submissions needing human interv…" at bounding box center [719, 292] width 742 height 77
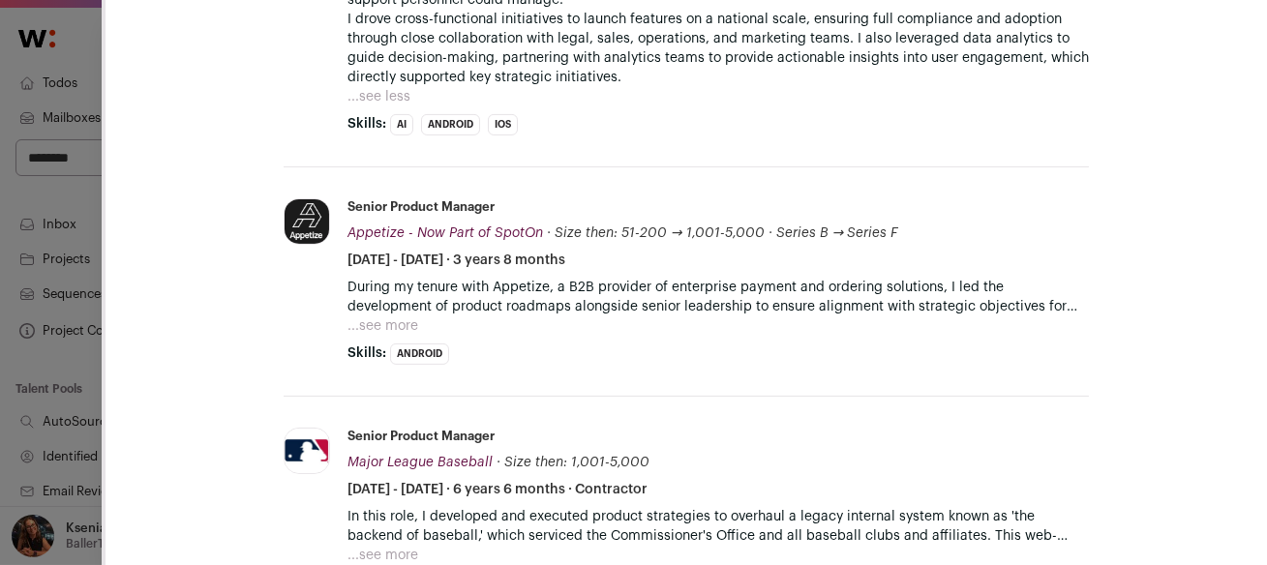
scroll to position [1243, 0]
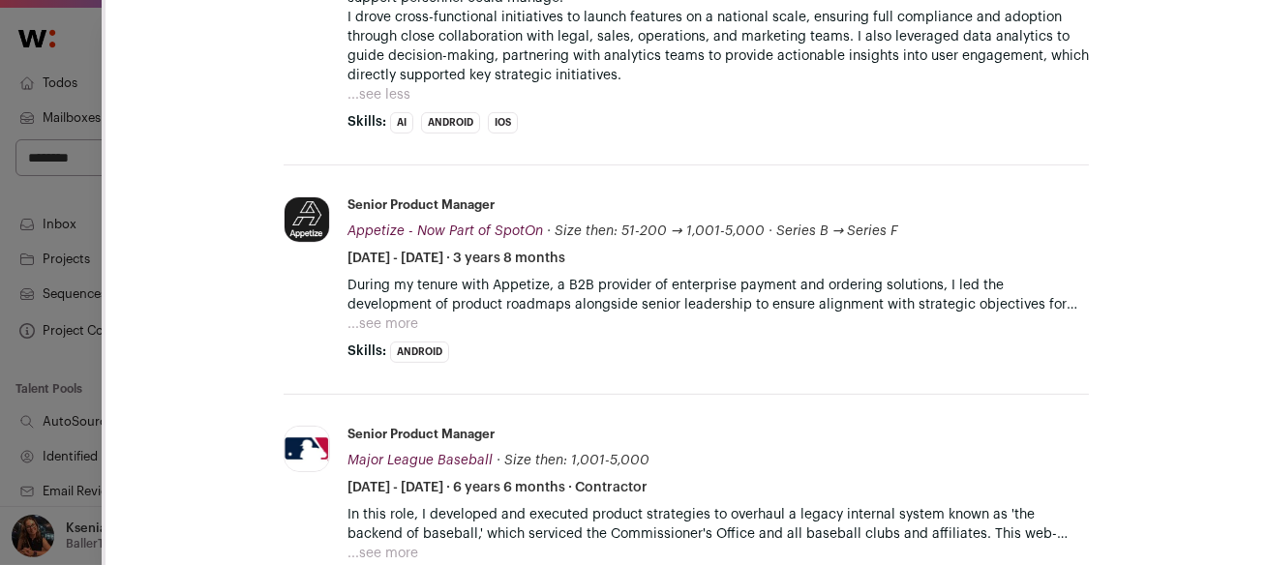
click at [367, 315] on button "...see more" at bounding box center [383, 324] width 71 height 19
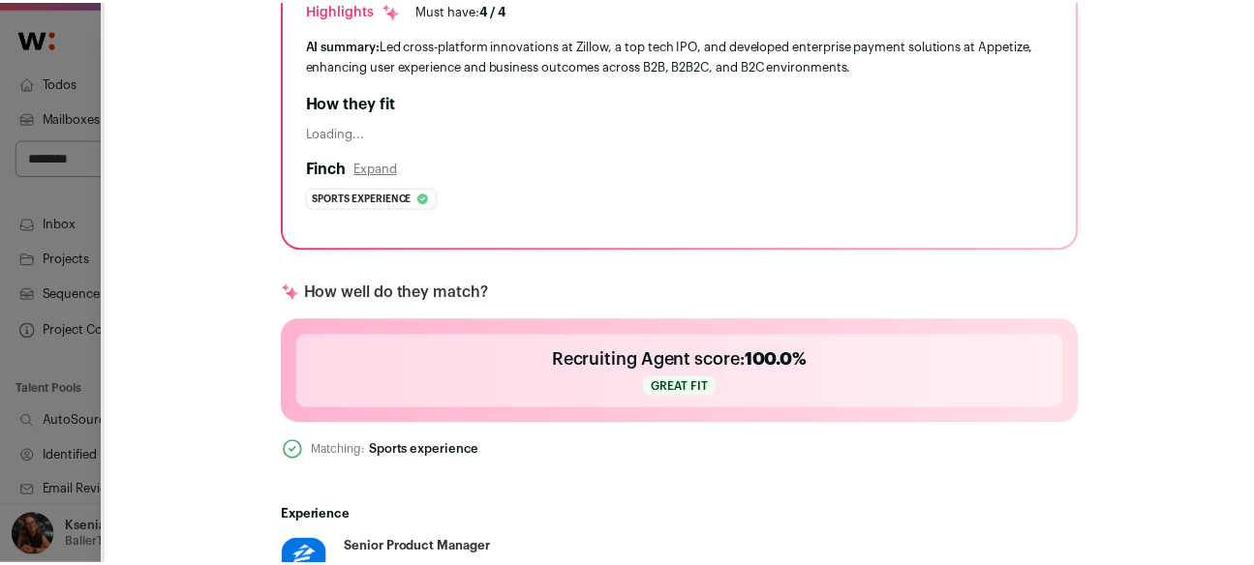
scroll to position [0, 0]
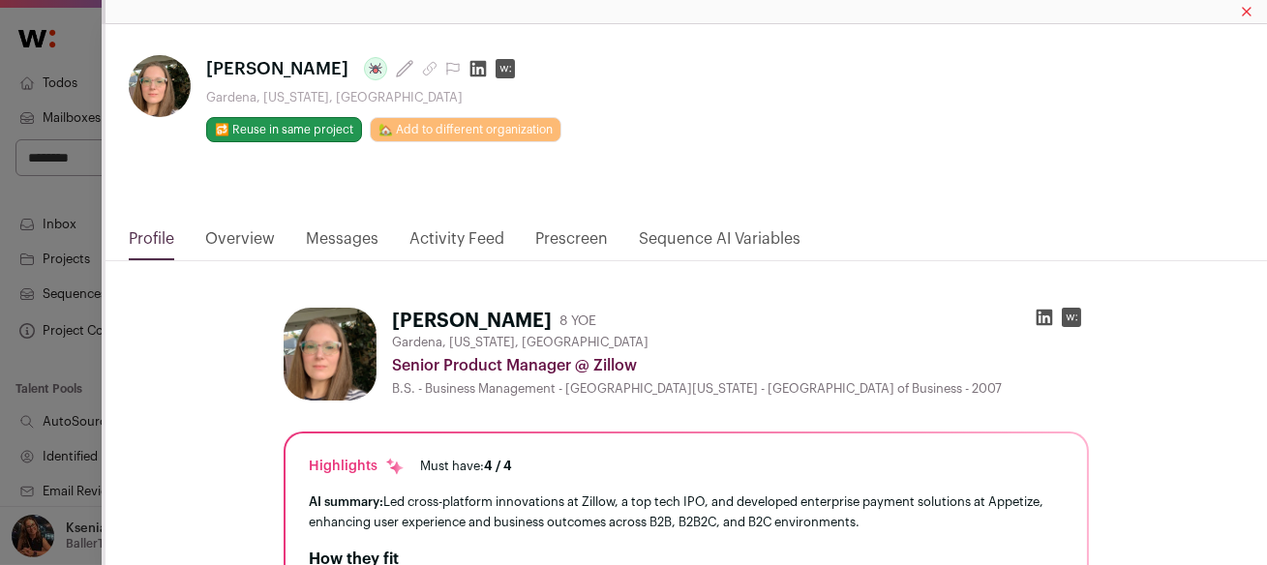
click at [84, 271] on div "**********" at bounding box center [633, 282] width 1267 height 565
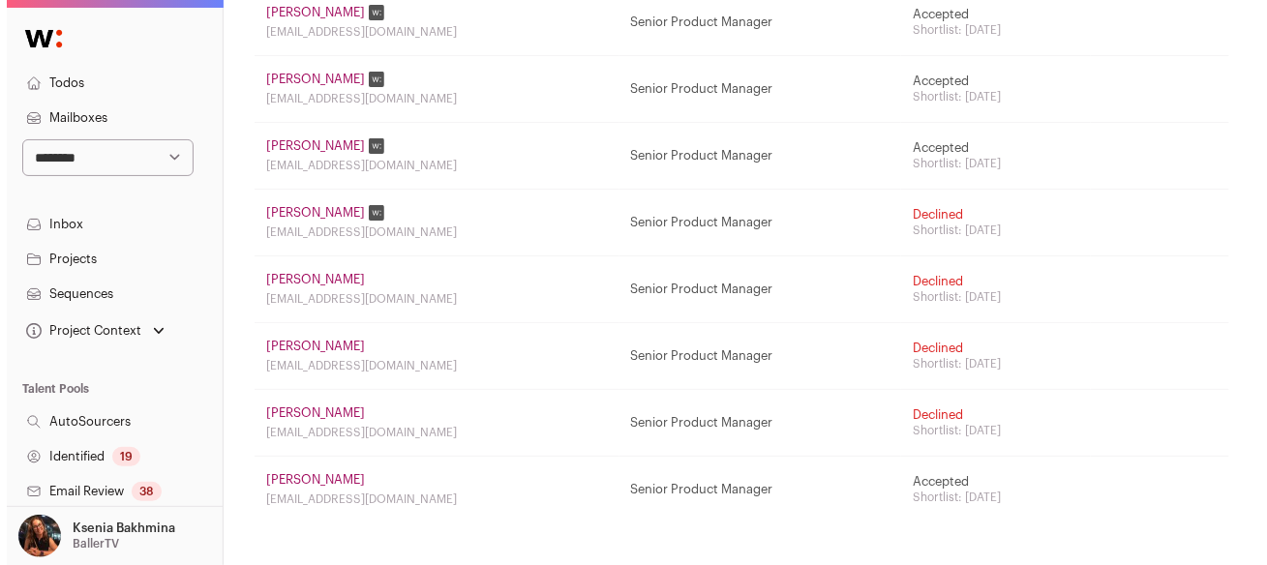
scroll to position [403, 0]
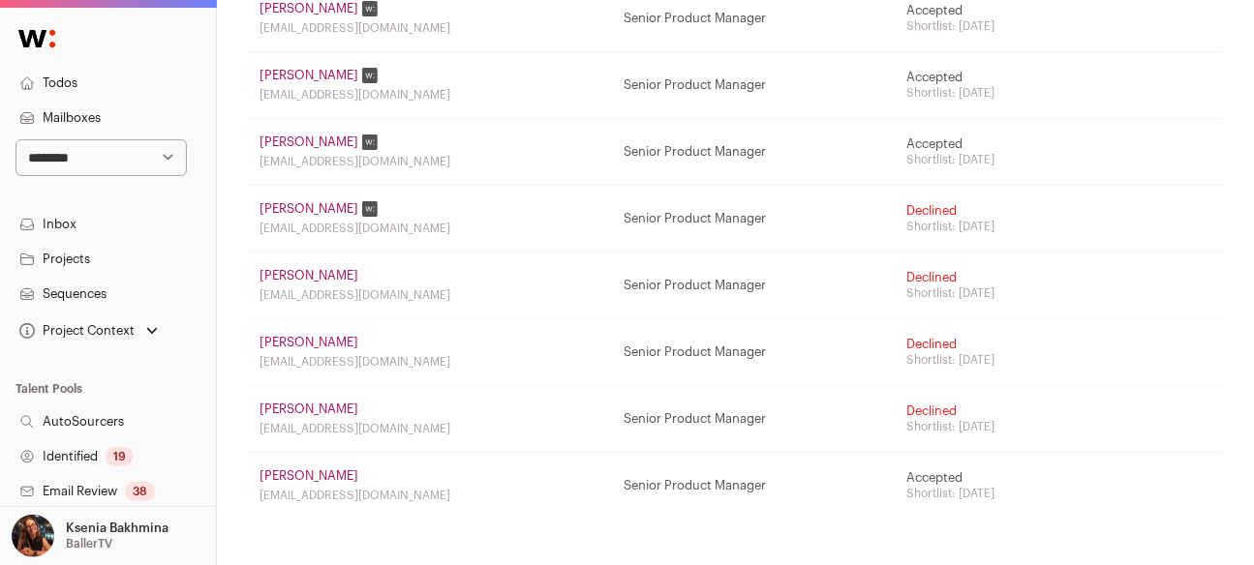
click at [269, 204] on link "Prit Roy" at bounding box center [308, 208] width 99 height 15
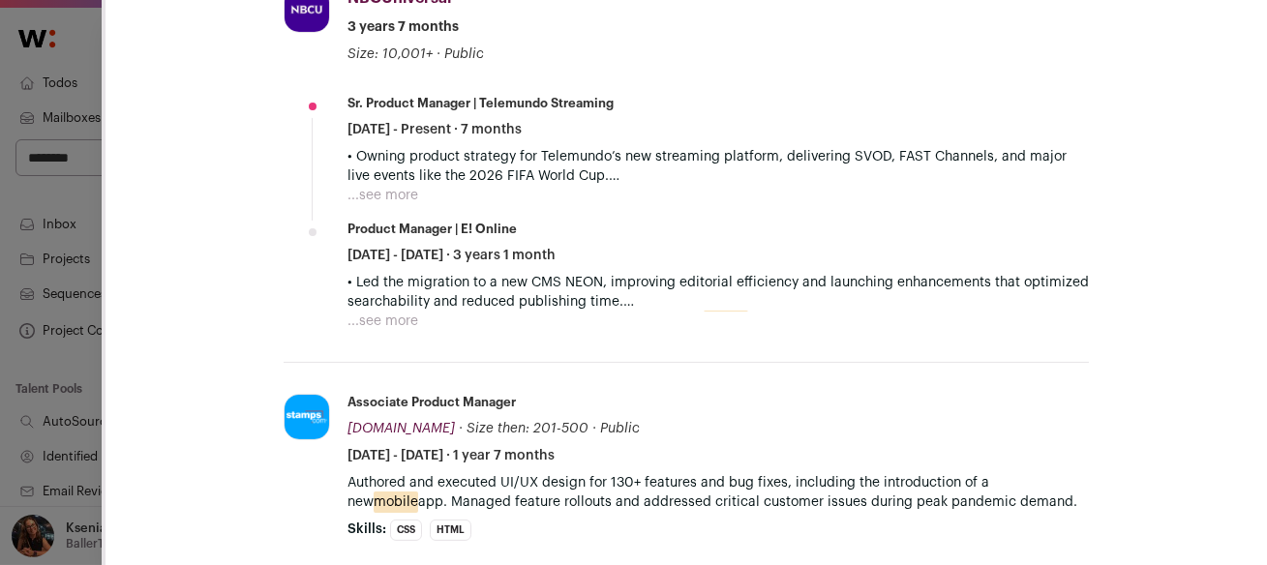
scroll to position [988, 0]
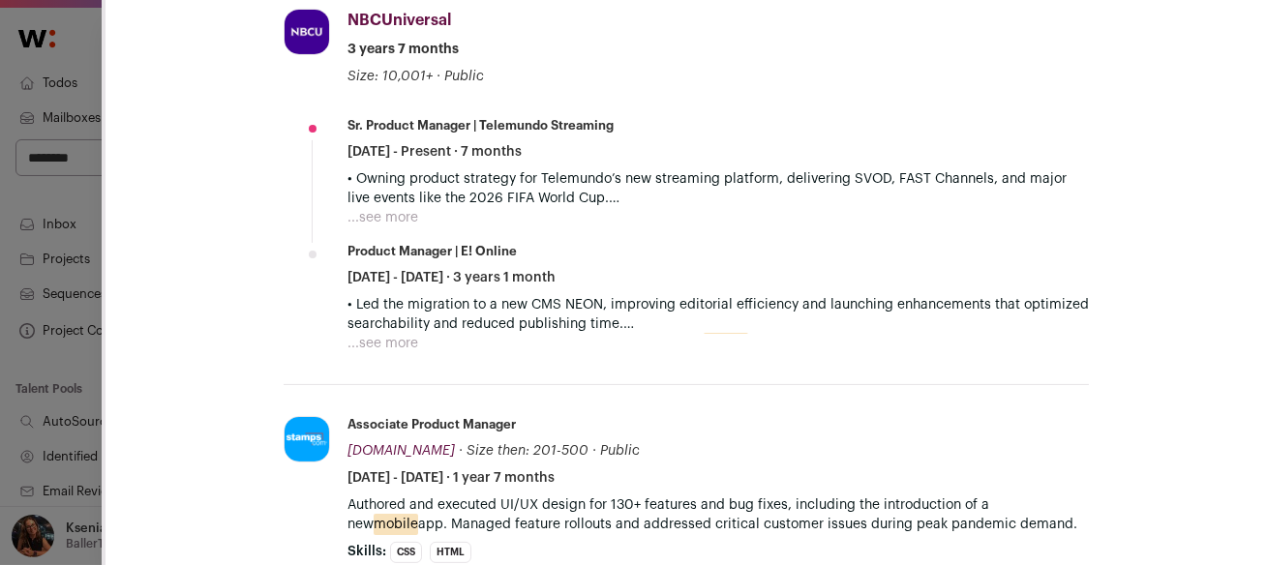
click at [388, 208] on button "...see more" at bounding box center [383, 217] width 71 height 19
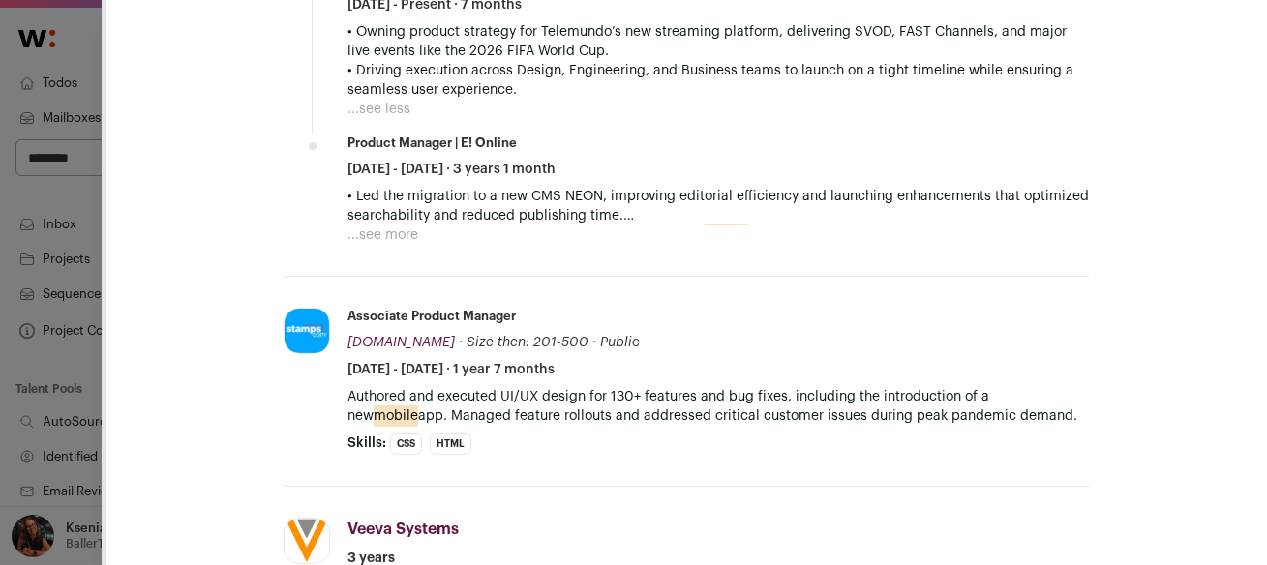
scroll to position [1135, 0]
click at [373, 227] on button "...see more" at bounding box center [383, 236] width 71 height 19
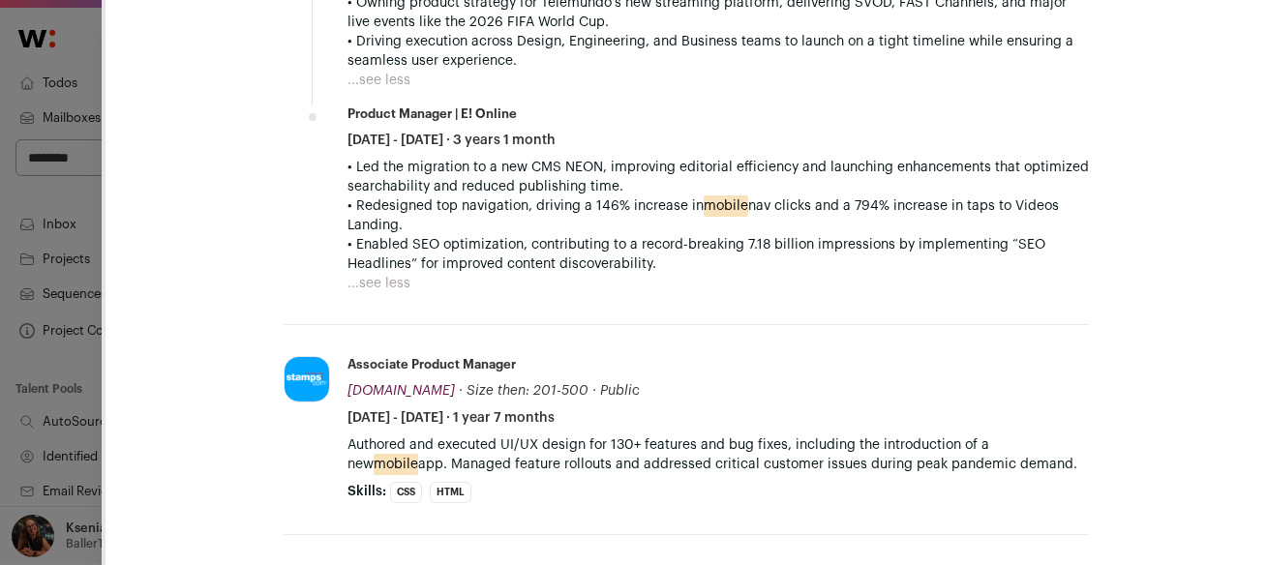
scroll to position [1395, 0]
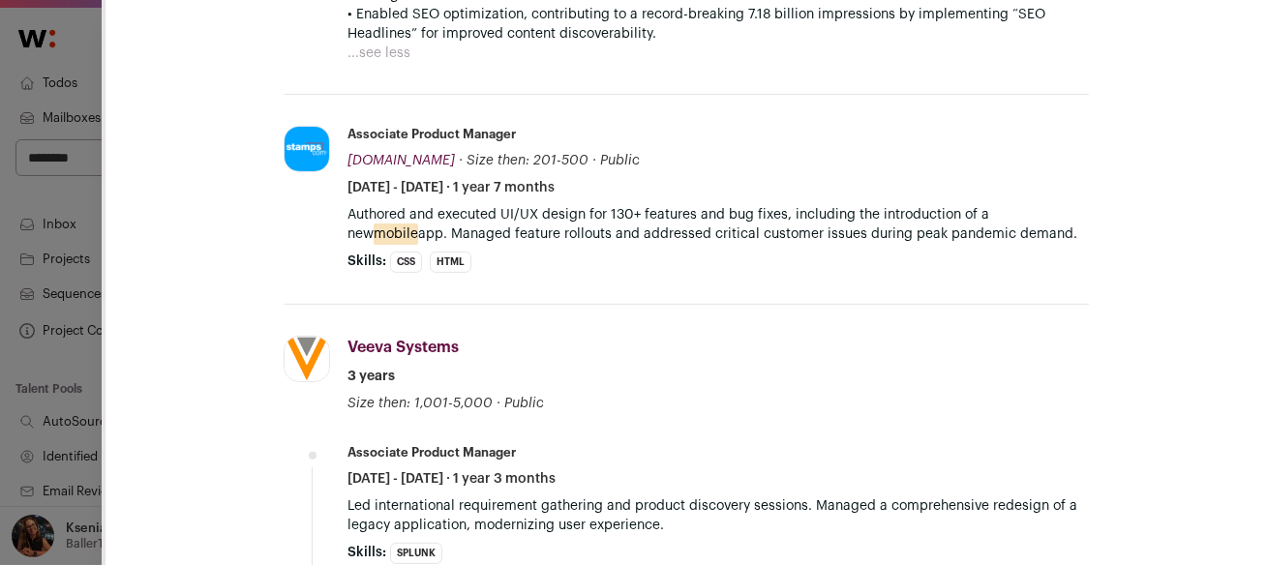
drag, startPoint x: 985, startPoint y: 194, endPoint x: 1049, endPoint y: 224, distance: 70.6
click at [1049, 224] on p "Authored and executed UI/UX design for 130+ features and bug fixes, including t…" at bounding box center [719, 224] width 742 height 39
drag, startPoint x: 1045, startPoint y: 225, endPoint x: 348, endPoint y: 198, distance: 698.5
click at [348, 205] on p "Authored and executed UI/UX design for 130+ features and bug fixes, including t…" at bounding box center [719, 224] width 742 height 39
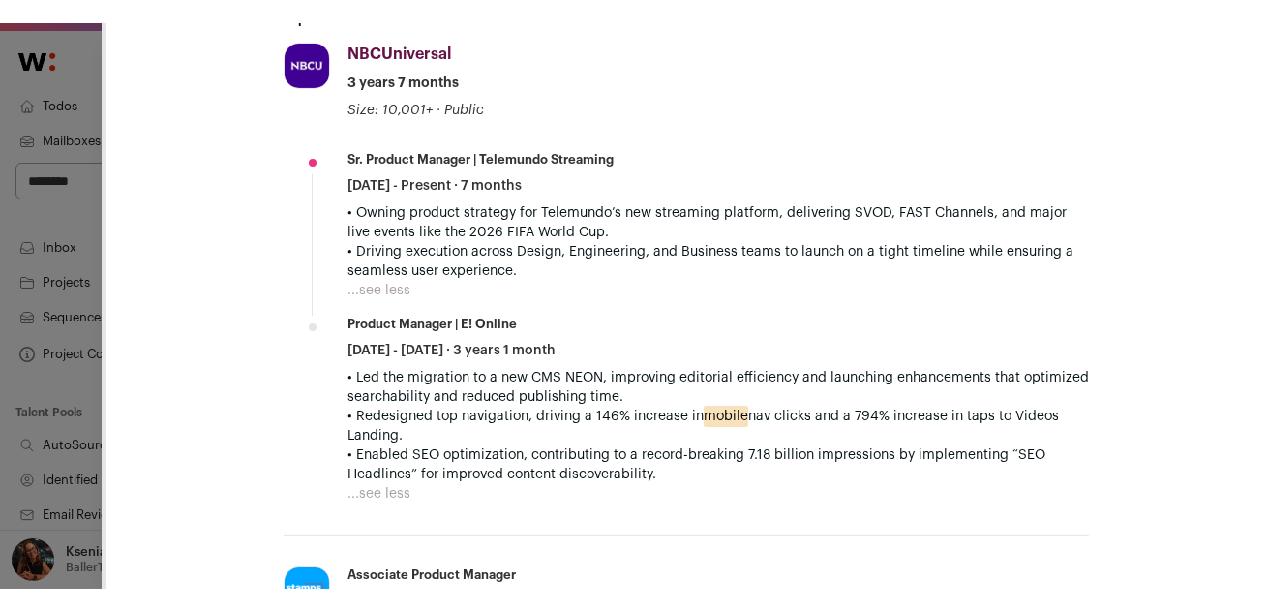
scroll to position [961, 0]
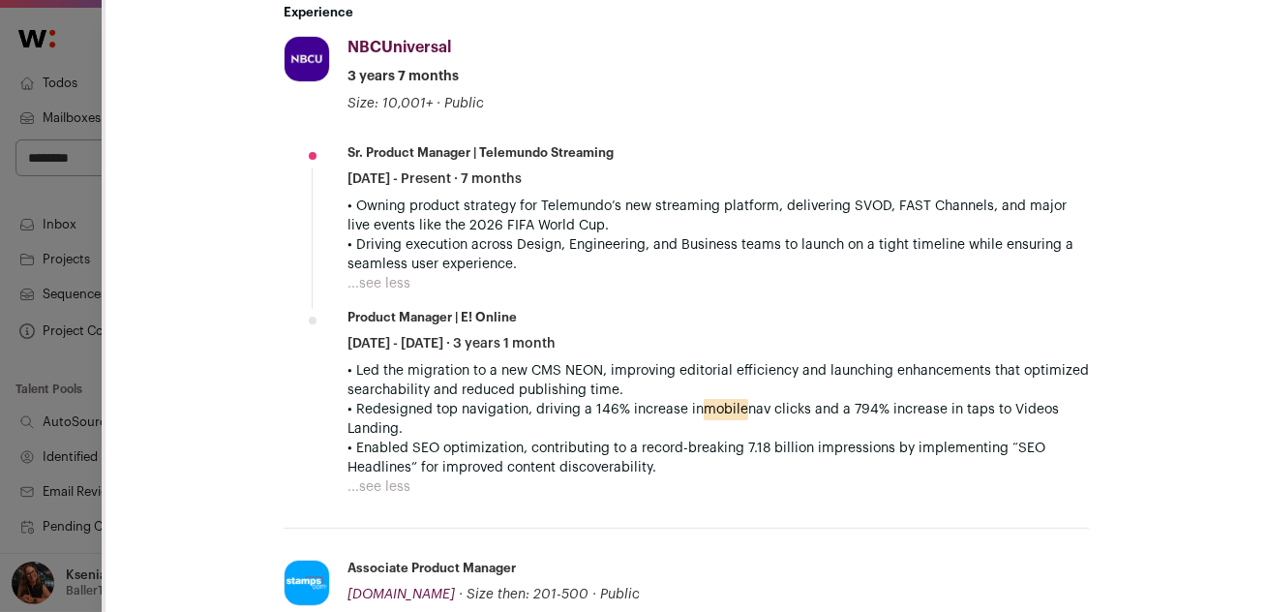
click at [30, 188] on div "**********" at bounding box center [633, 306] width 1267 height 612
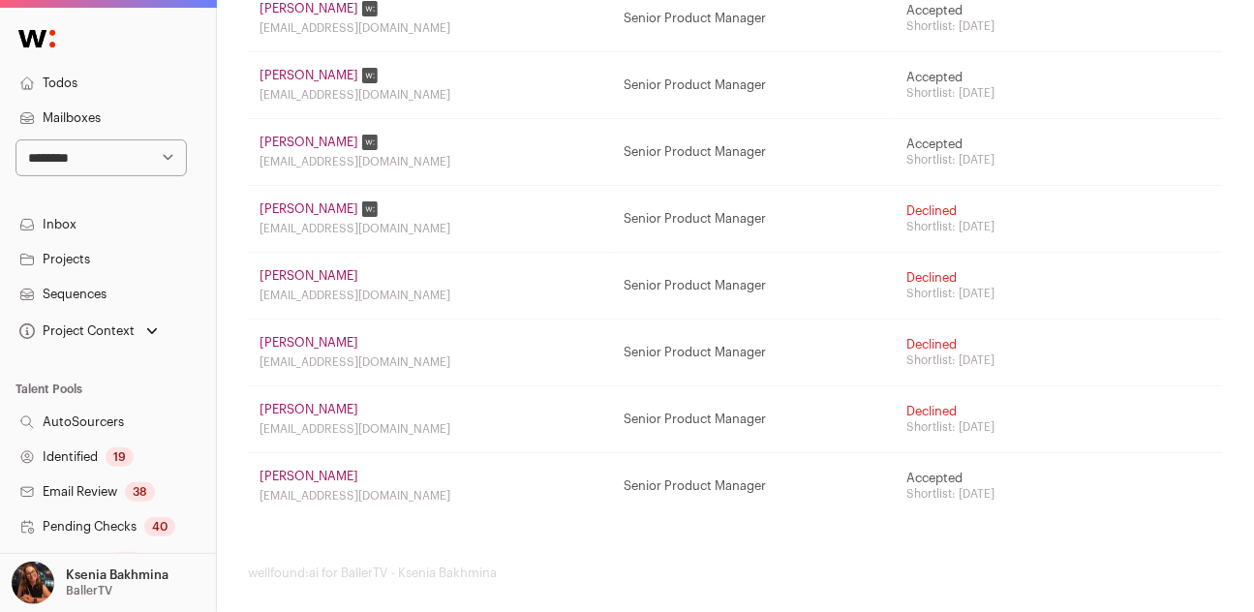
click at [311, 268] on link "Isaiah Harvin" at bounding box center [308, 275] width 99 height 15
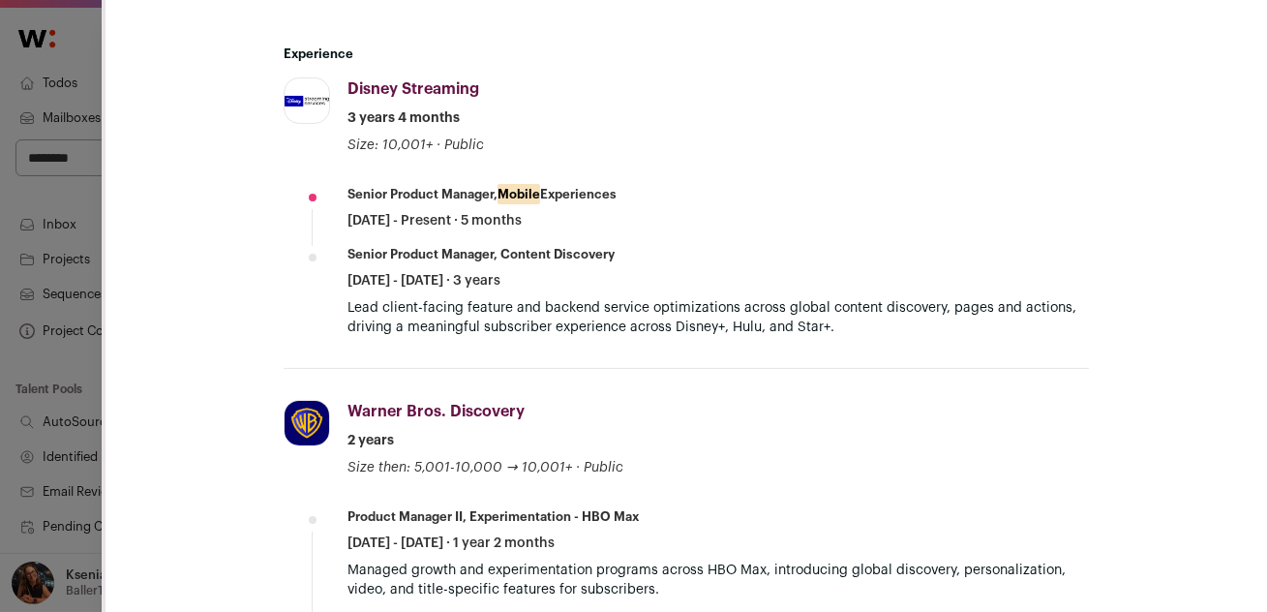
scroll to position [987, 0]
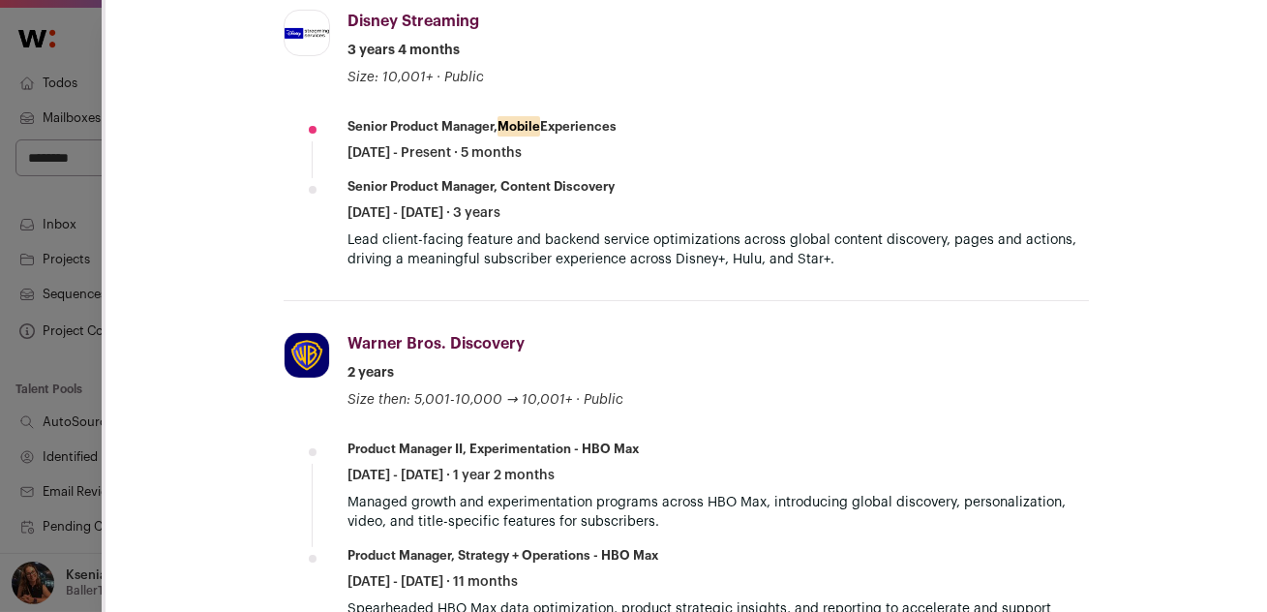
click at [71, 274] on div "**********" at bounding box center [633, 306] width 1267 height 612
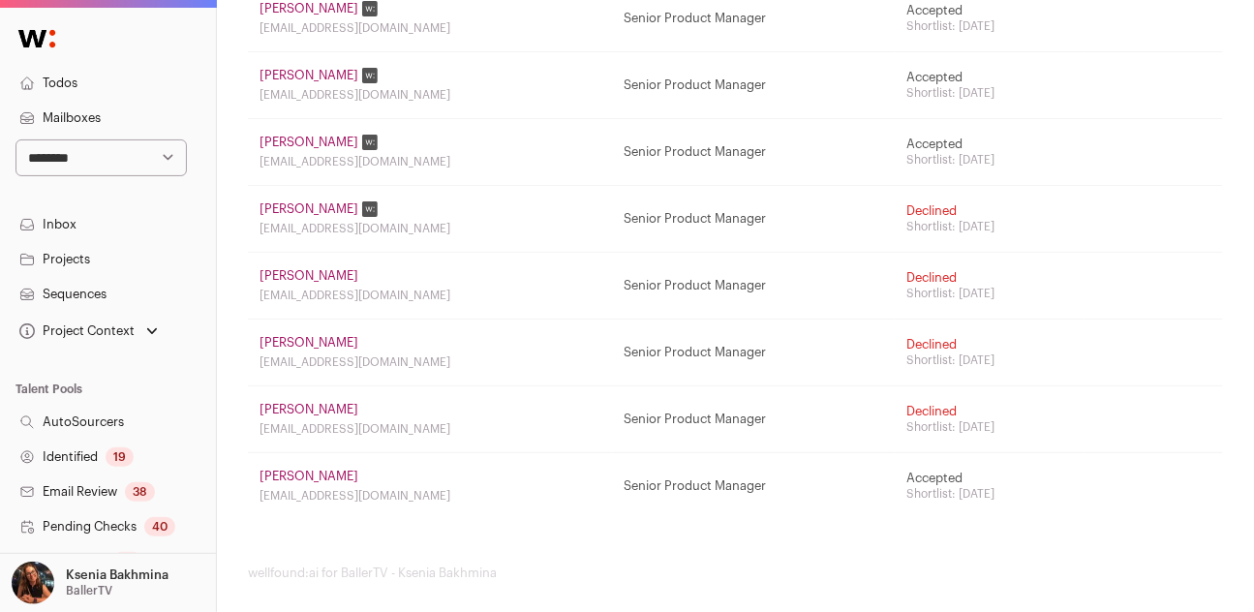
click at [277, 405] on link "Jennifer Kim" at bounding box center [308, 409] width 99 height 15
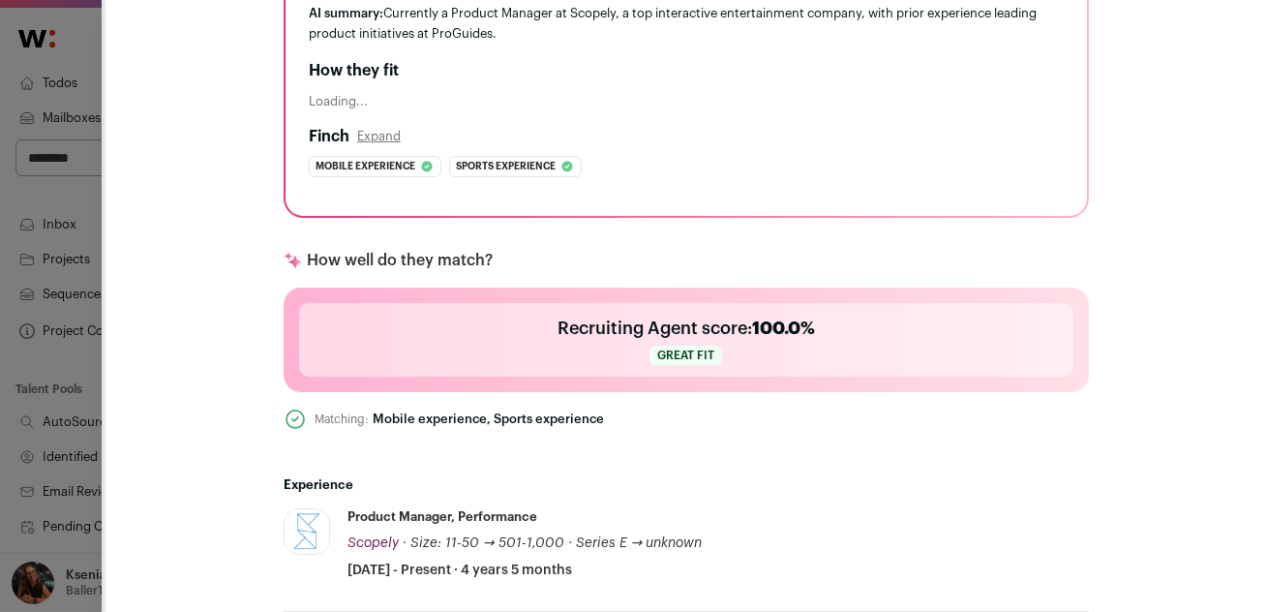
scroll to position [899, 0]
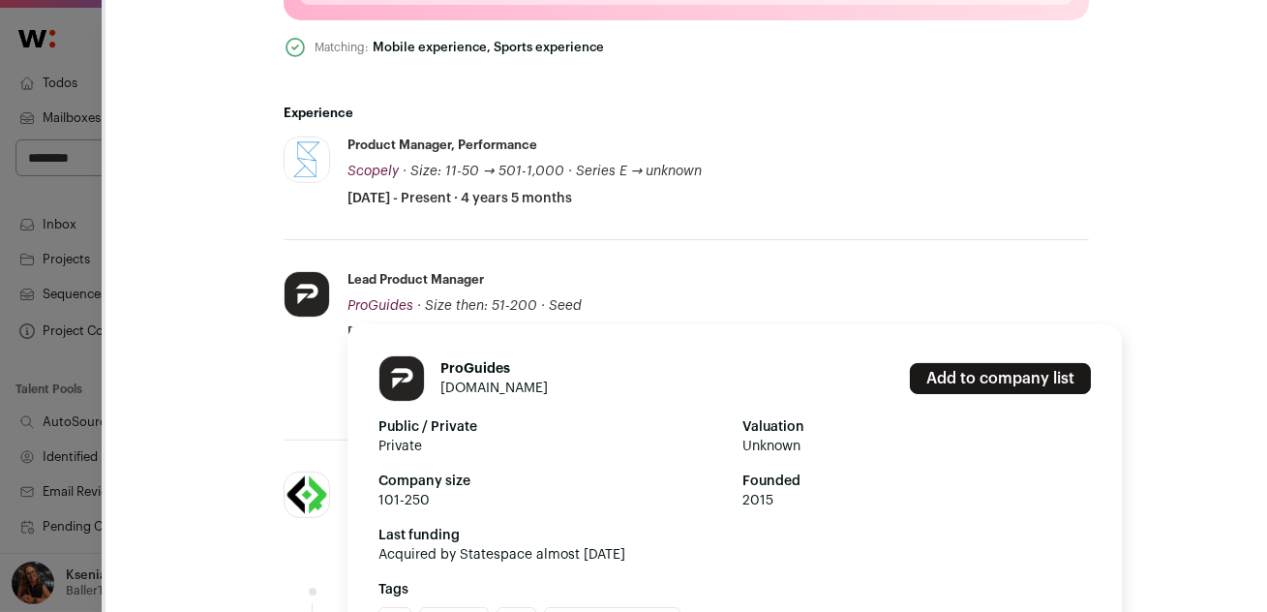
click at [355, 385] on div "ProGuides proguides.com Add to company list Public / Private Private Valuation …" at bounding box center [735, 557] width 774 height 467
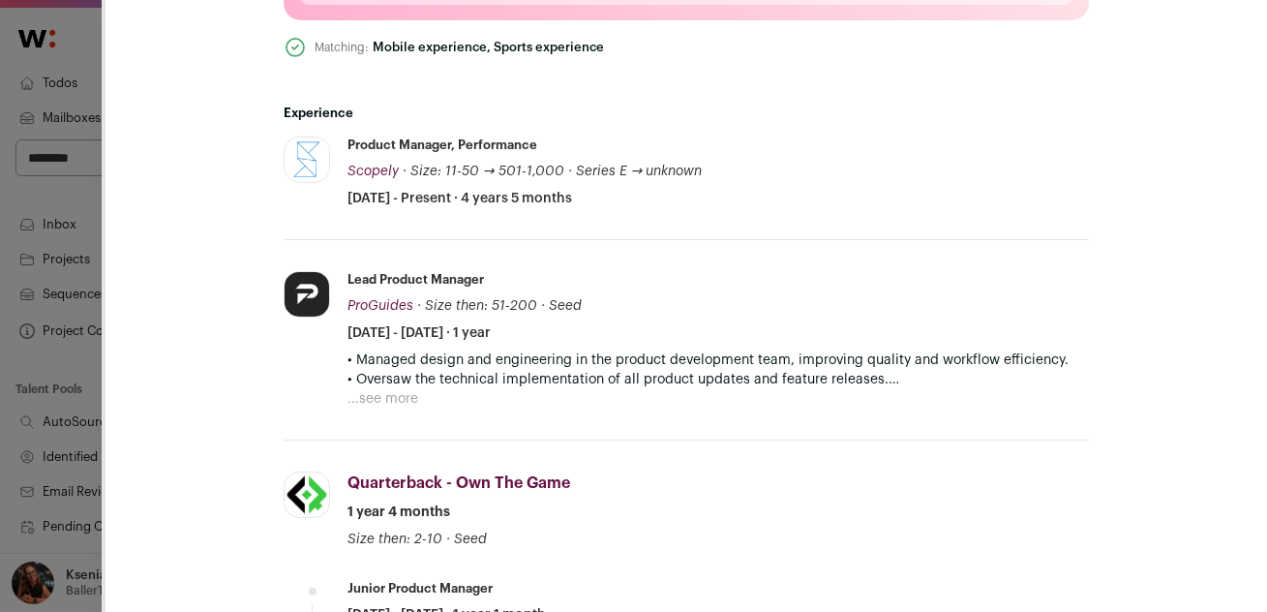
click at [348, 389] on button "...see more" at bounding box center [383, 398] width 71 height 19
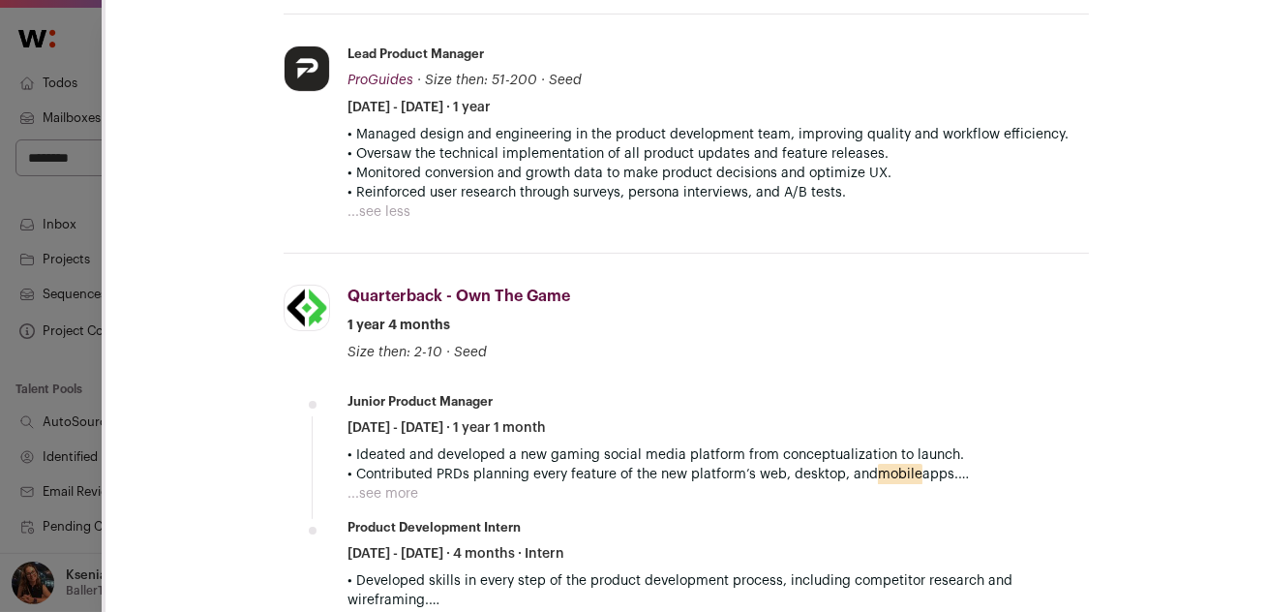
scroll to position [1137, 0]
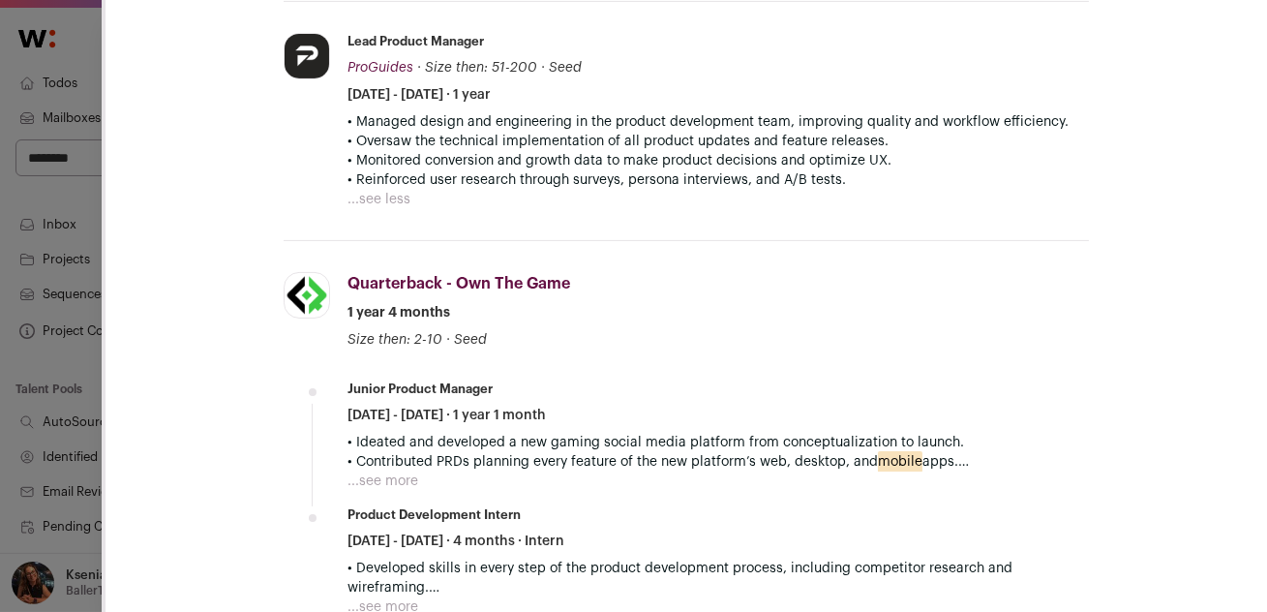
click at [366, 471] on button "...see more" at bounding box center [383, 480] width 71 height 19
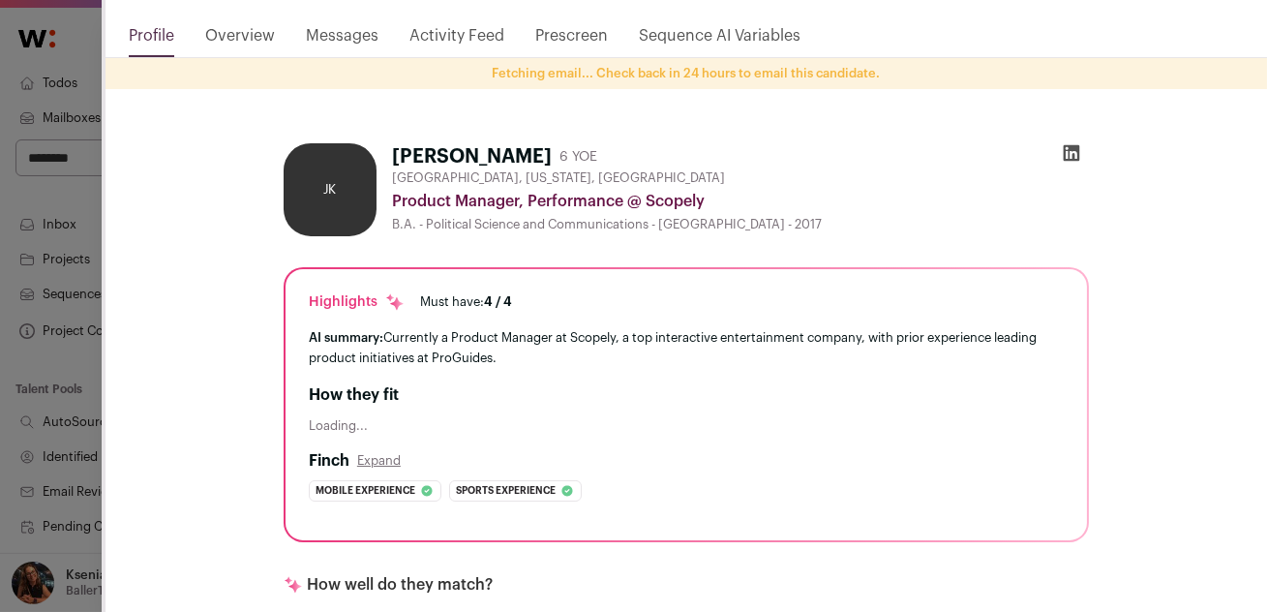
scroll to position [295, 0]
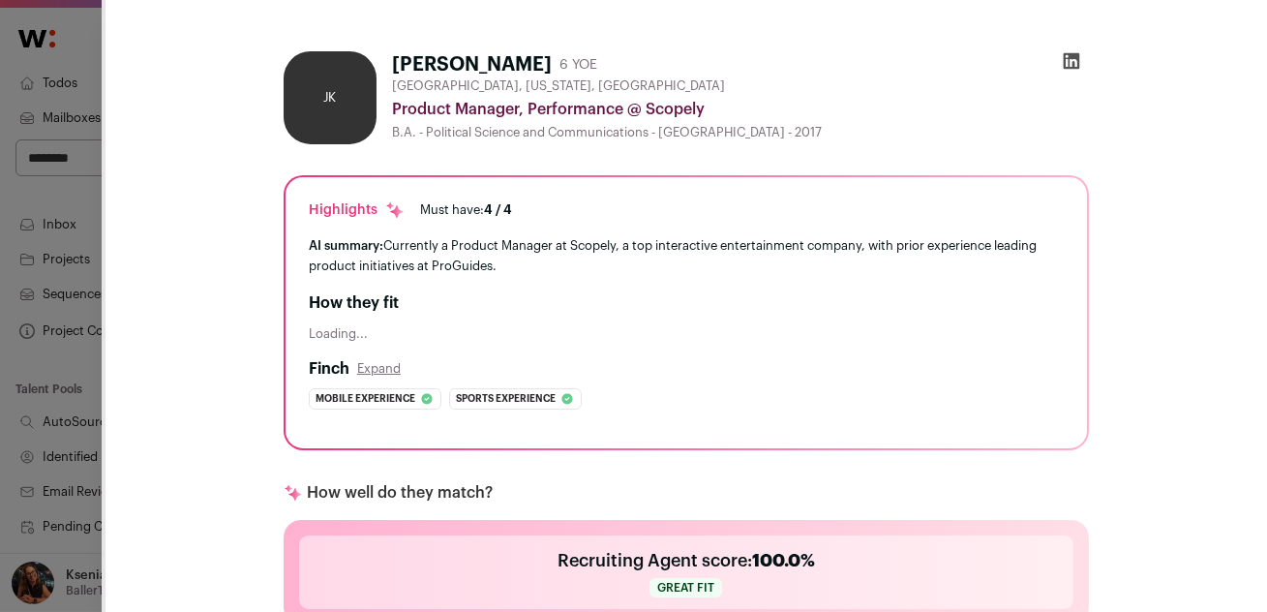
click at [77, 238] on div "**********" at bounding box center [633, 306] width 1267 height 612
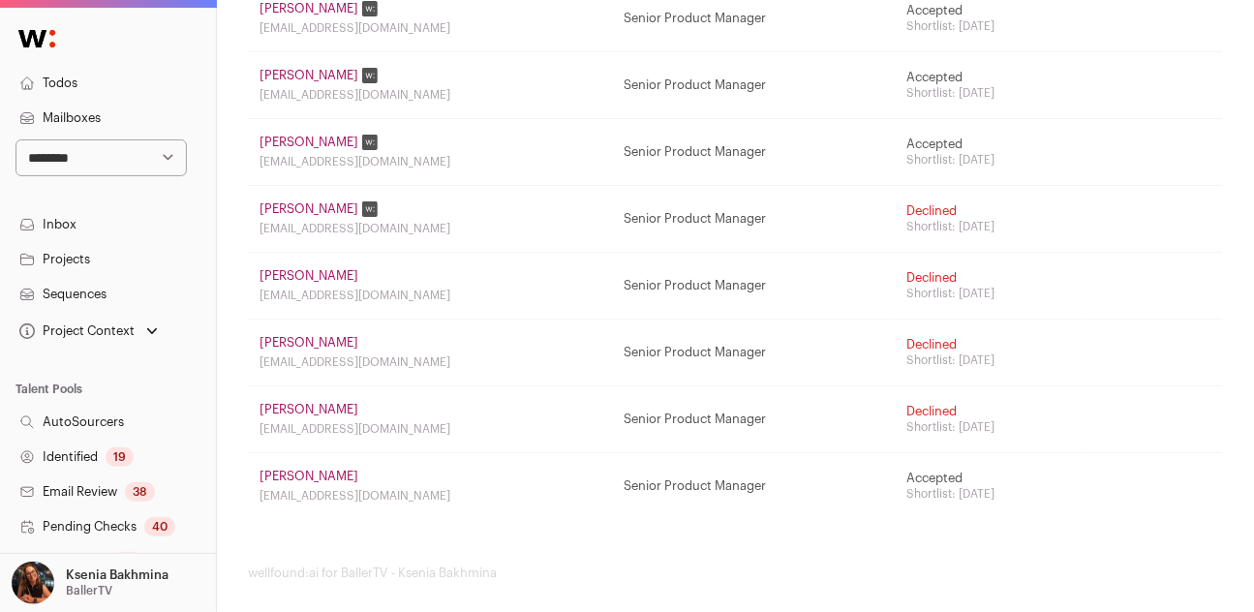
click at [267, 349] on td "Brandon Yost yostbrandon94@gmail.com" at bounding box center [430, 352] width 365 height 67
click at [313, 344] on link "Brandon Yost" at bounding box center [308, 342] width 99 height 15
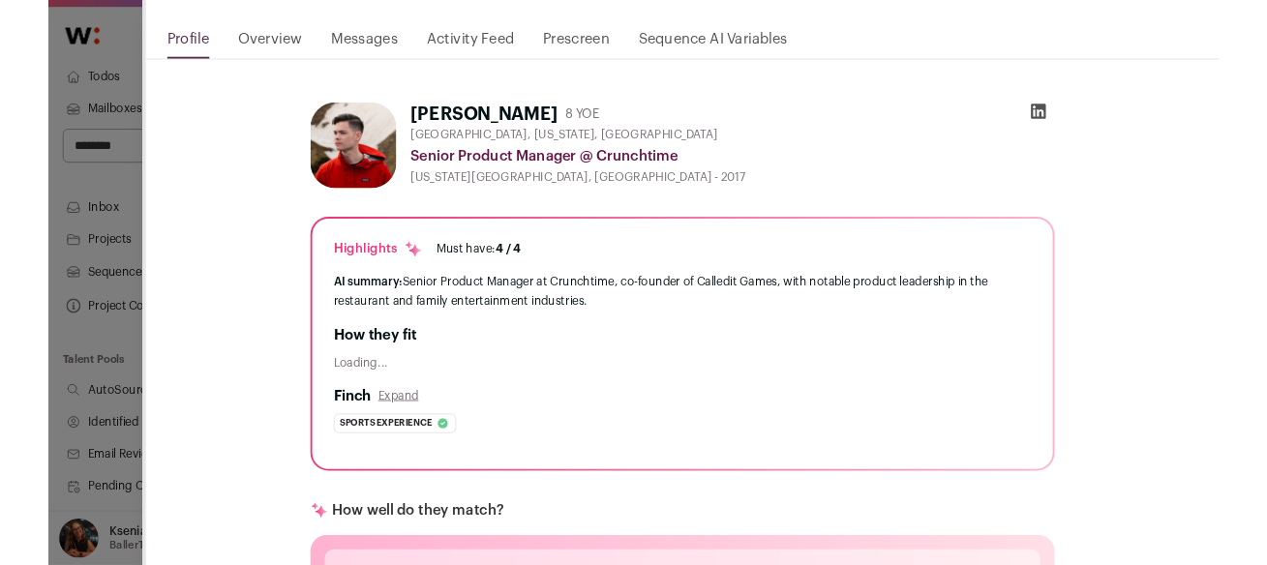
scroll to position [197, 0]
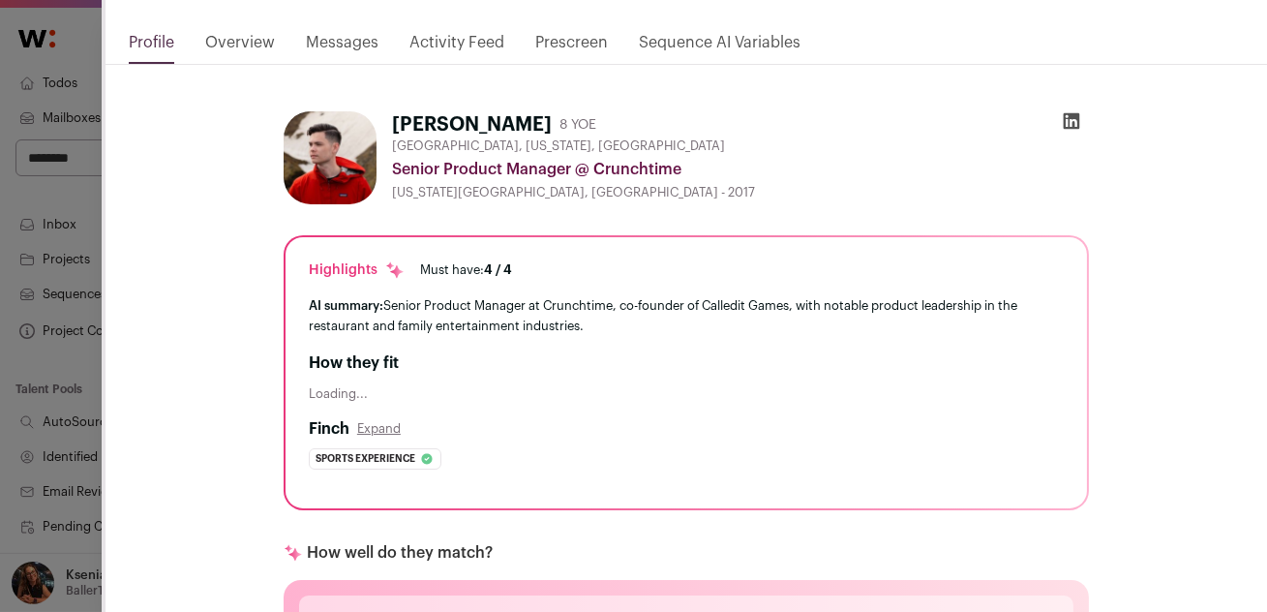
click at [76, 255] on div "**********" at bounding box center [633, 306] width 1267 height 612
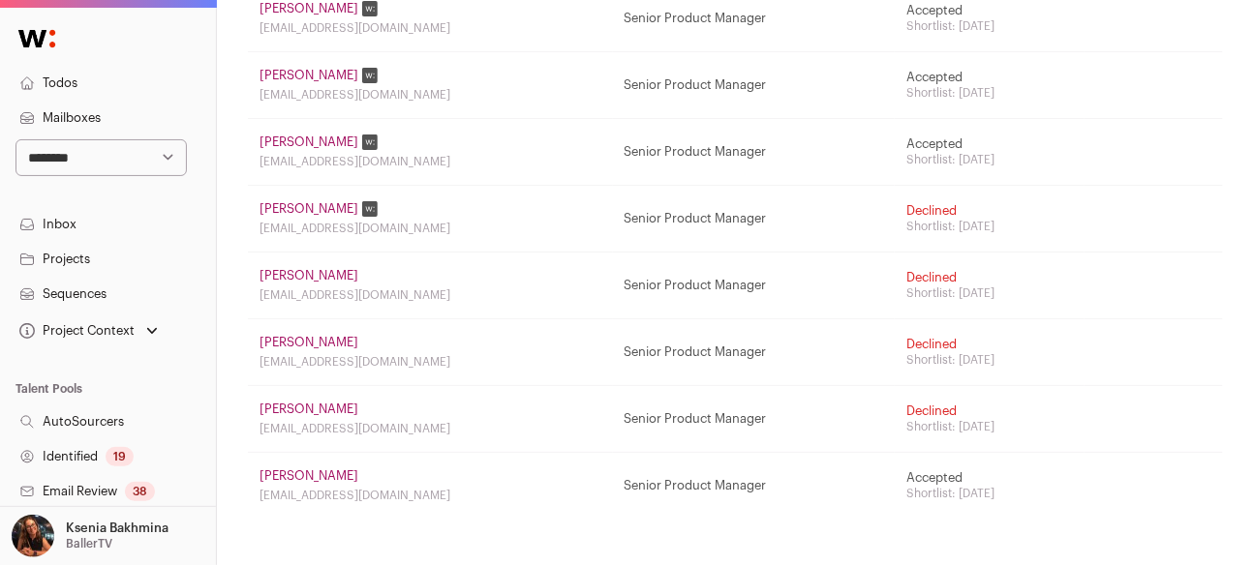
click at [306, 336] on link "Brandon Yost" at bounding box center [308, 342] width 99 height 15
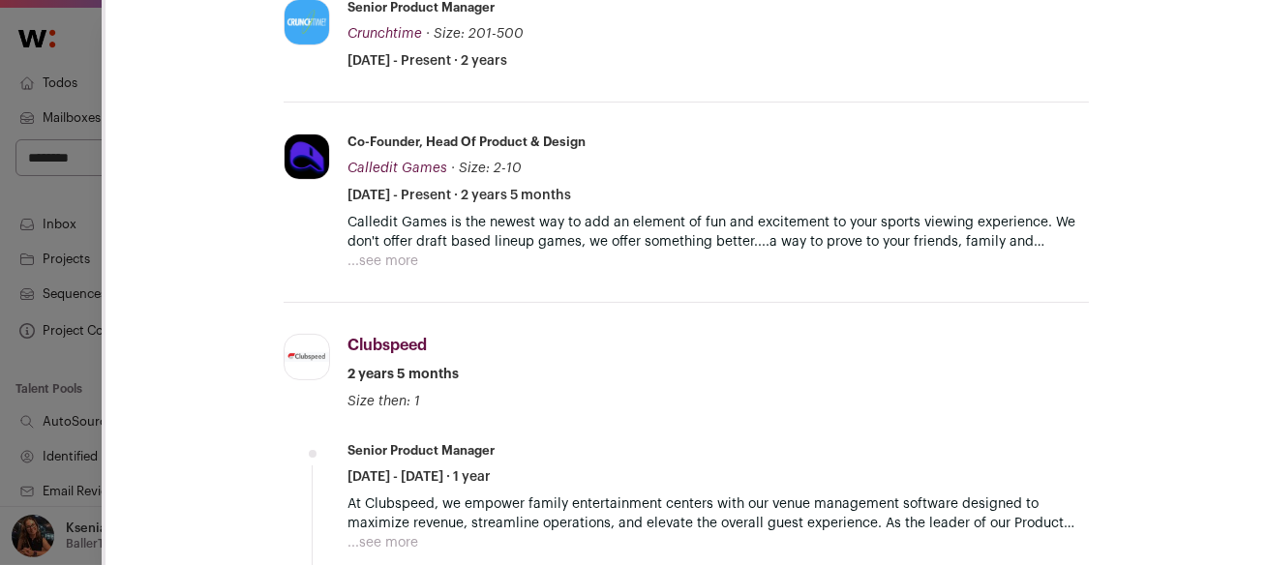
scroll to position [998, 0]
click at [366, 252] on button "...see more" at bounding box center [383, 261] width 71 height 19
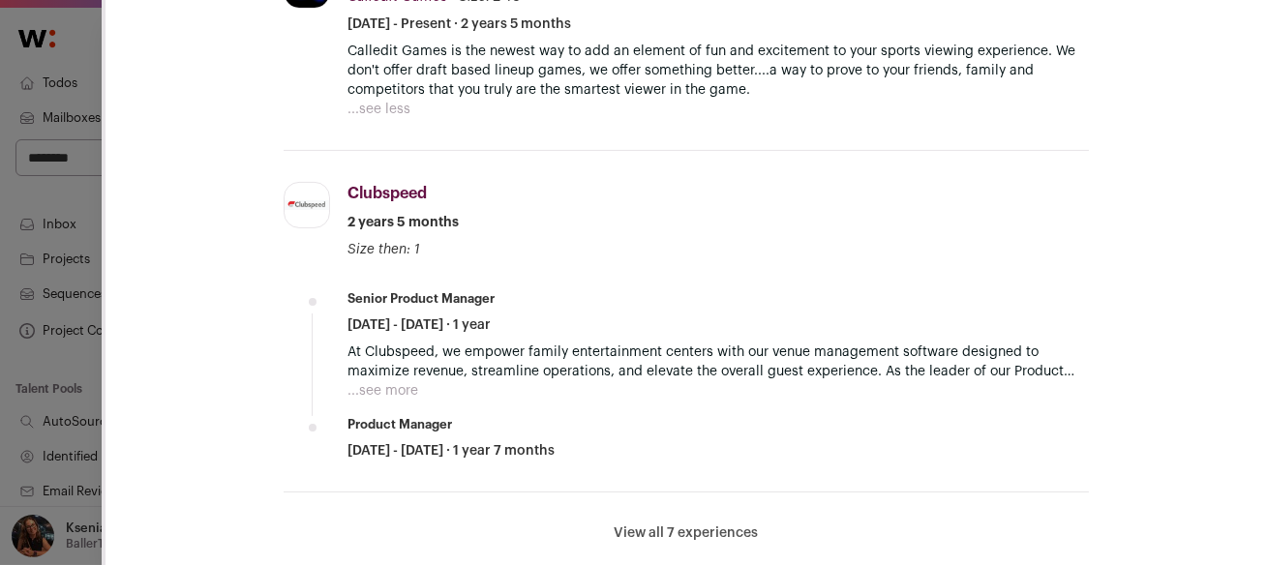
scroll to position [1170, 0]
click at [362, 380] on button "...see more" at bounding box center [383, 389] width 71 height 19
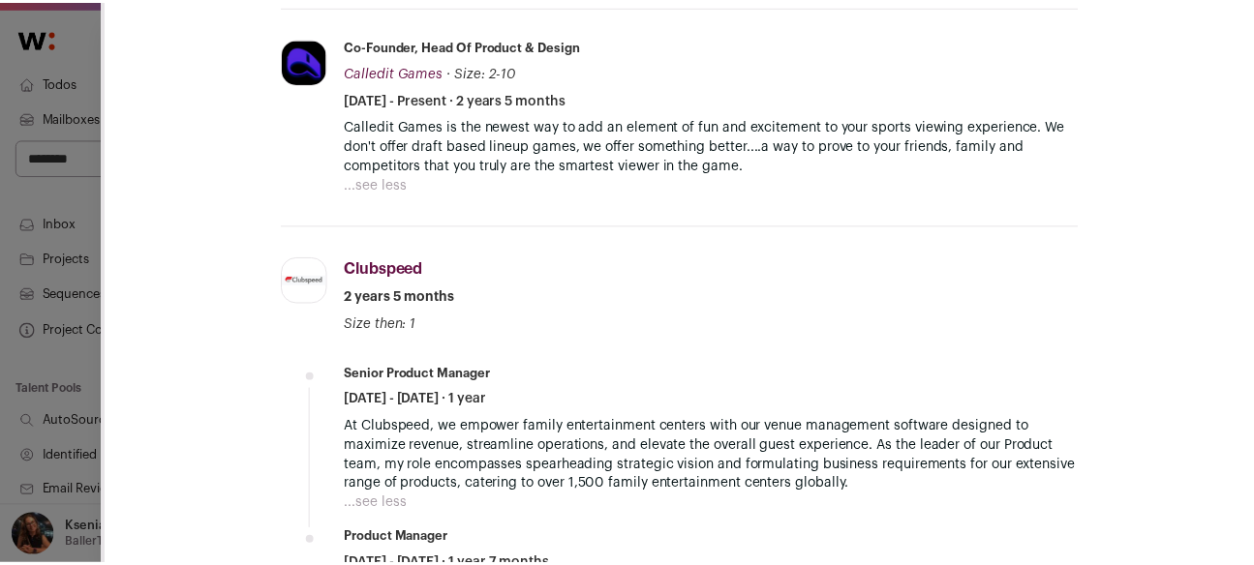
scroll to position [1094, 0]
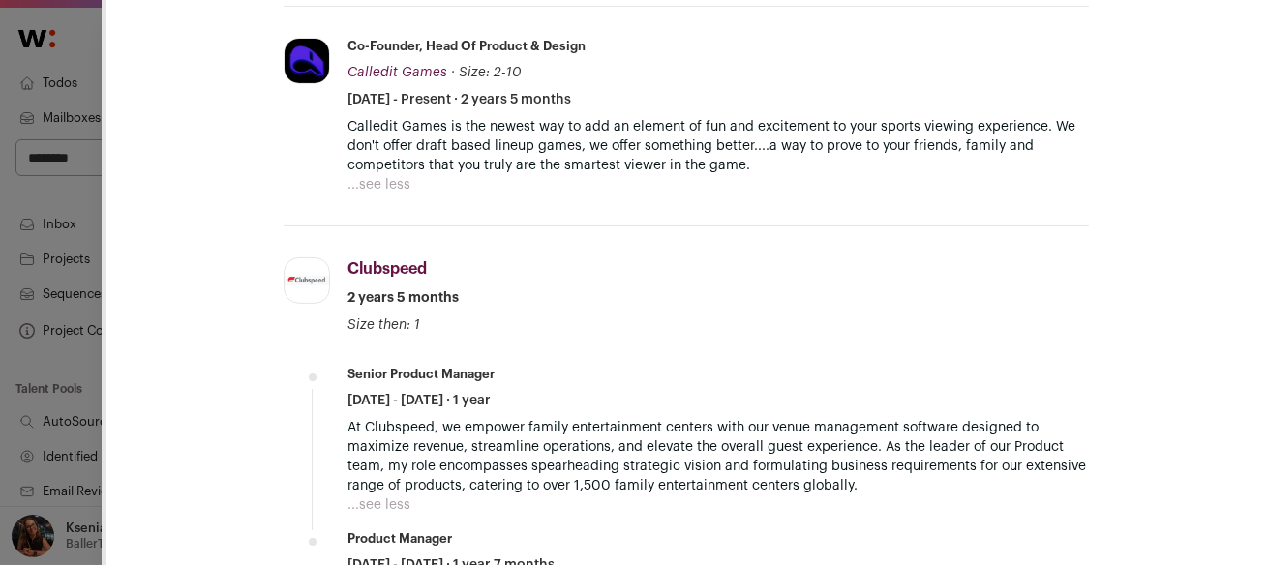
click at [84, 199] on div "**********" at bounding box center [633, 282] width 1267 height 565
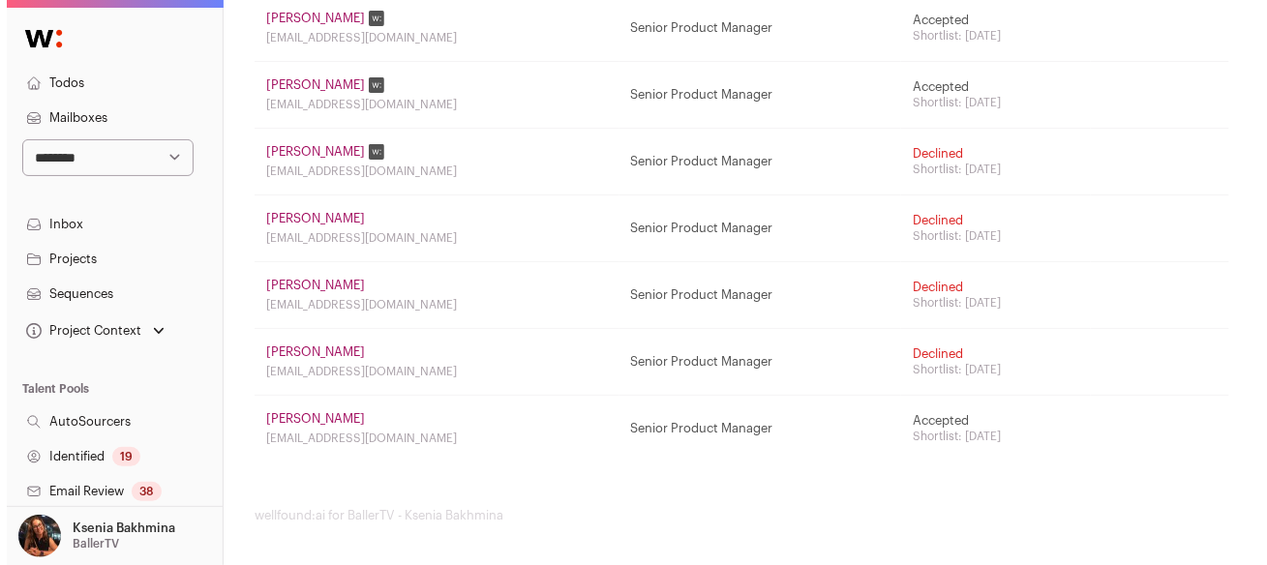
scroll to position [463, 0]
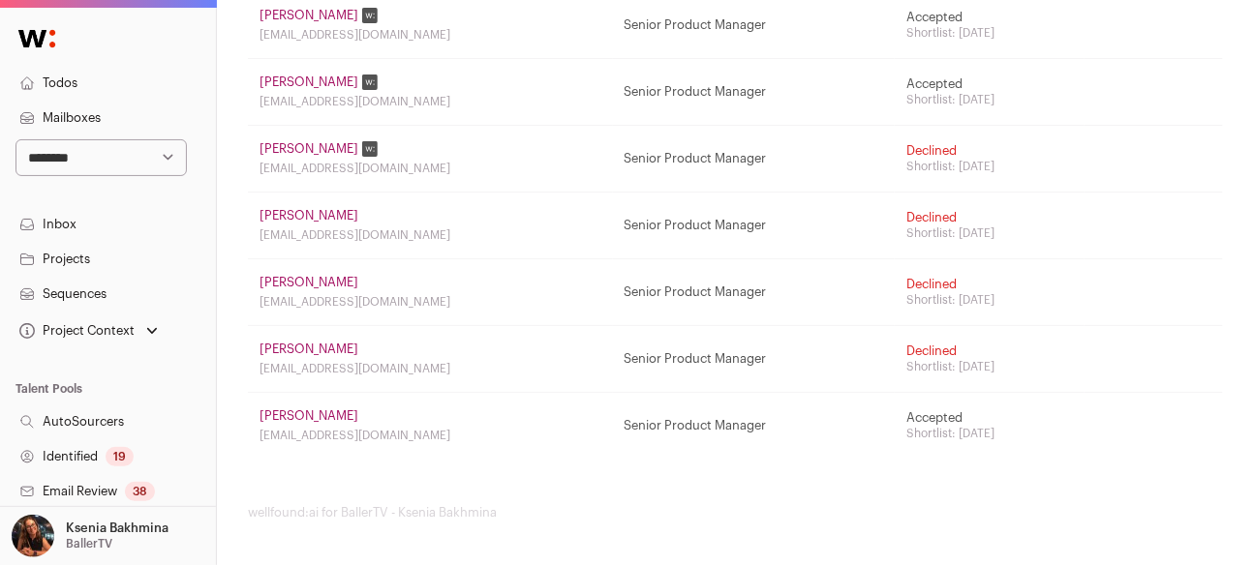
click at [289, 350] on link "Jennifer Kim" at bounding box center [308, 349] width 99 height 15
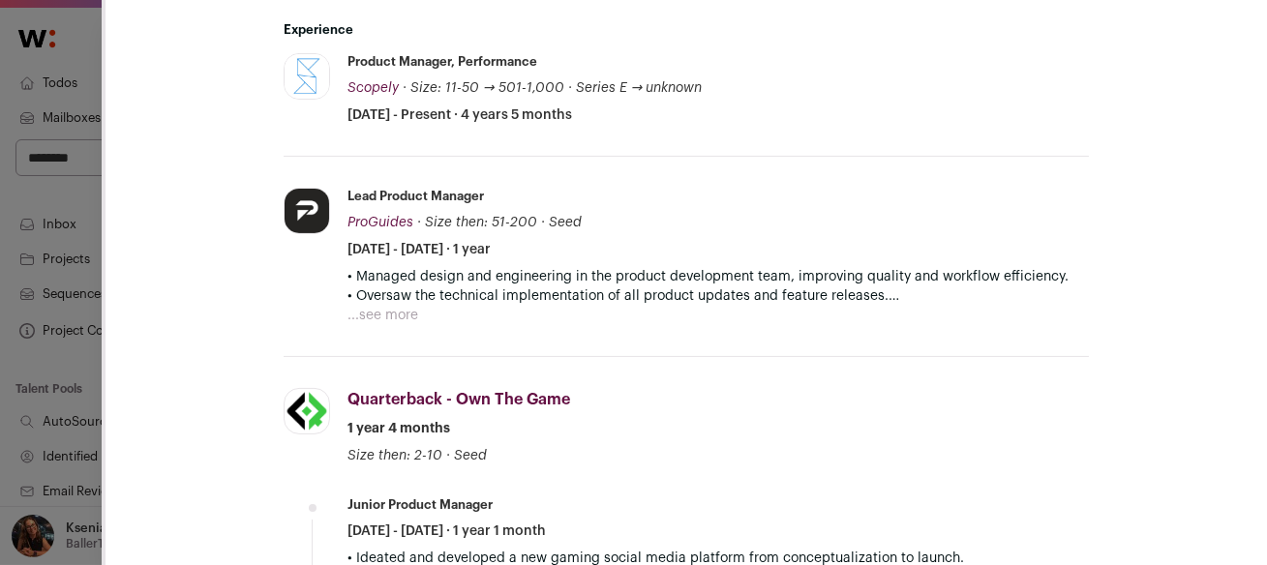
scroll to position [984, 0]
click at [391, 305] on button "...see more" at bounding box center [383, 314] width 71 height 19
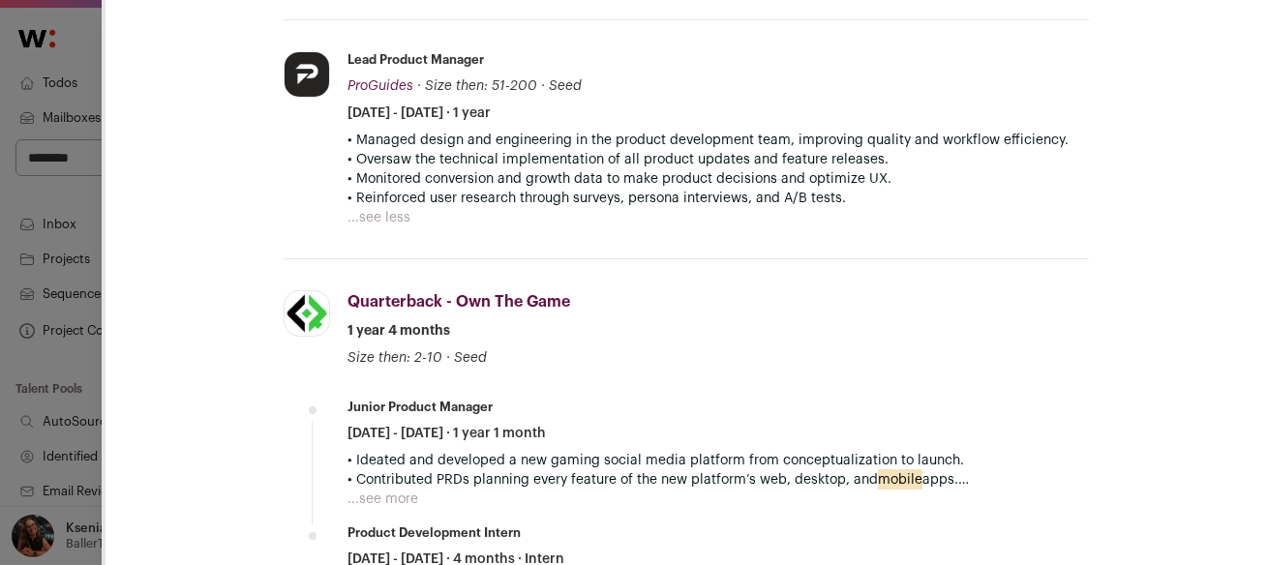
scroll to position [1217, 0]
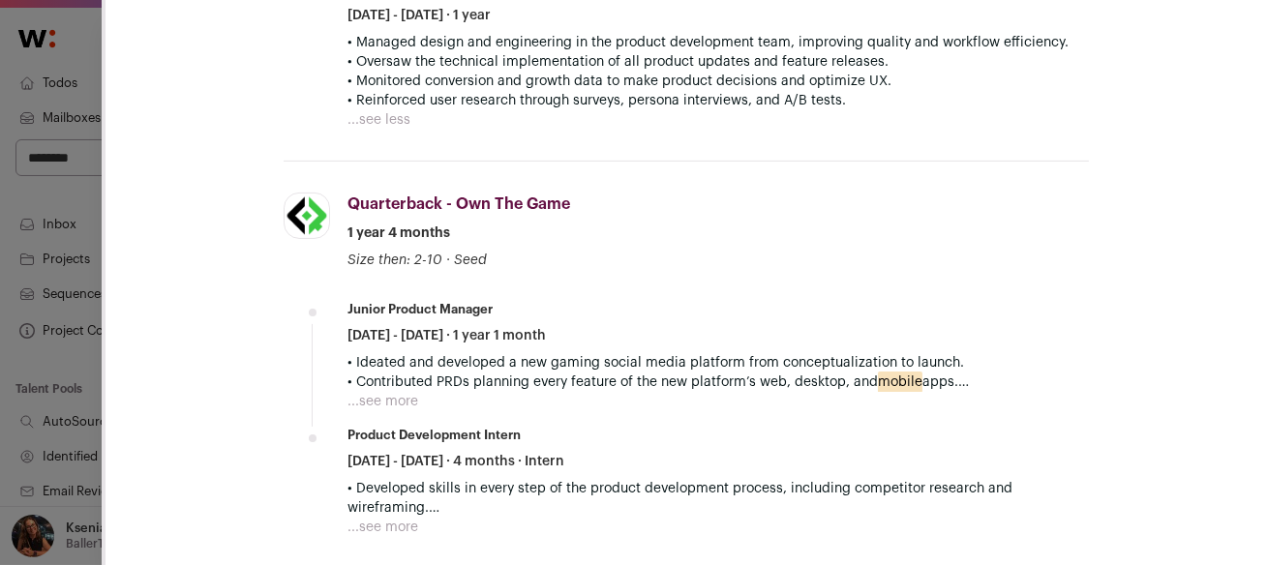
click at [362, 392] on button "...see more" at bounding box center [383, 401] width 71 height 19
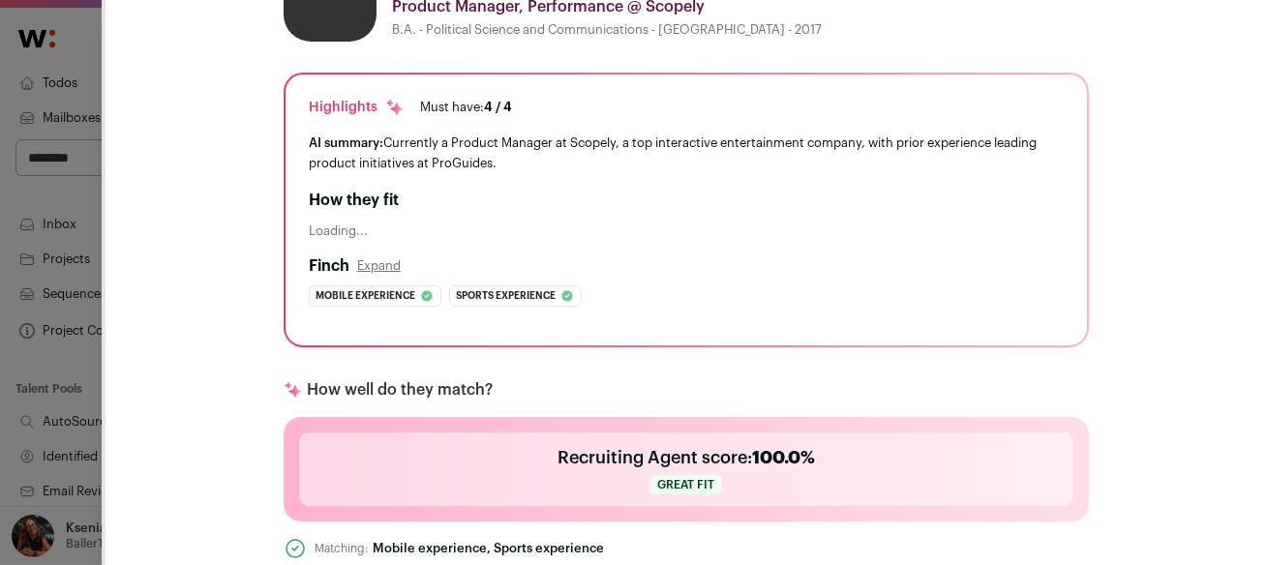
scroll to position [45, 0]
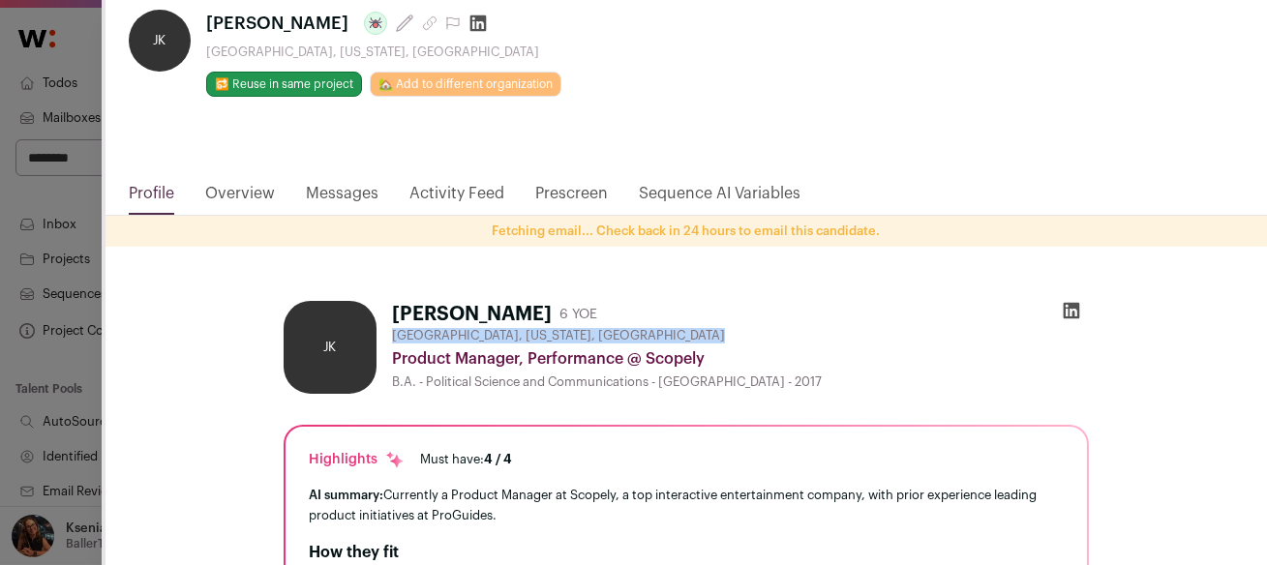
drag, startPoint x: 376, startPoint y: 322, endPoint x: 605, endPoint y: 327, distance: 229.5
click at [604, 327] on div "JK Jennifer Kim 6 YOE Los Angeles, California, United States Product Manager, P…" at bounding box center [686, 347] width 805 height 93
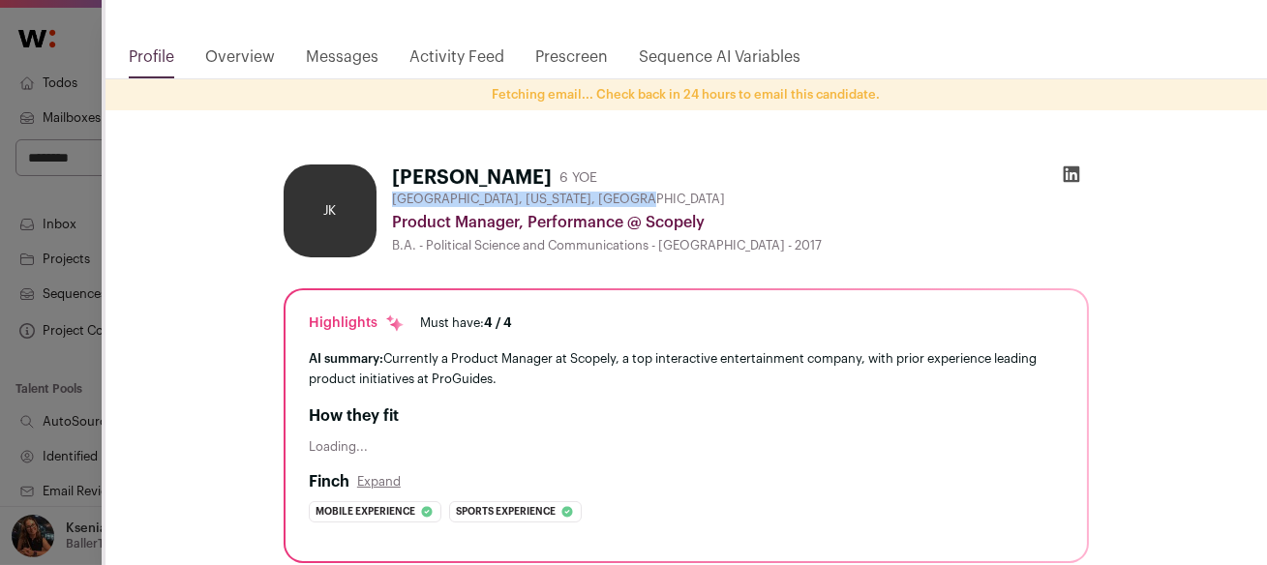
scroll to position [213, 0]
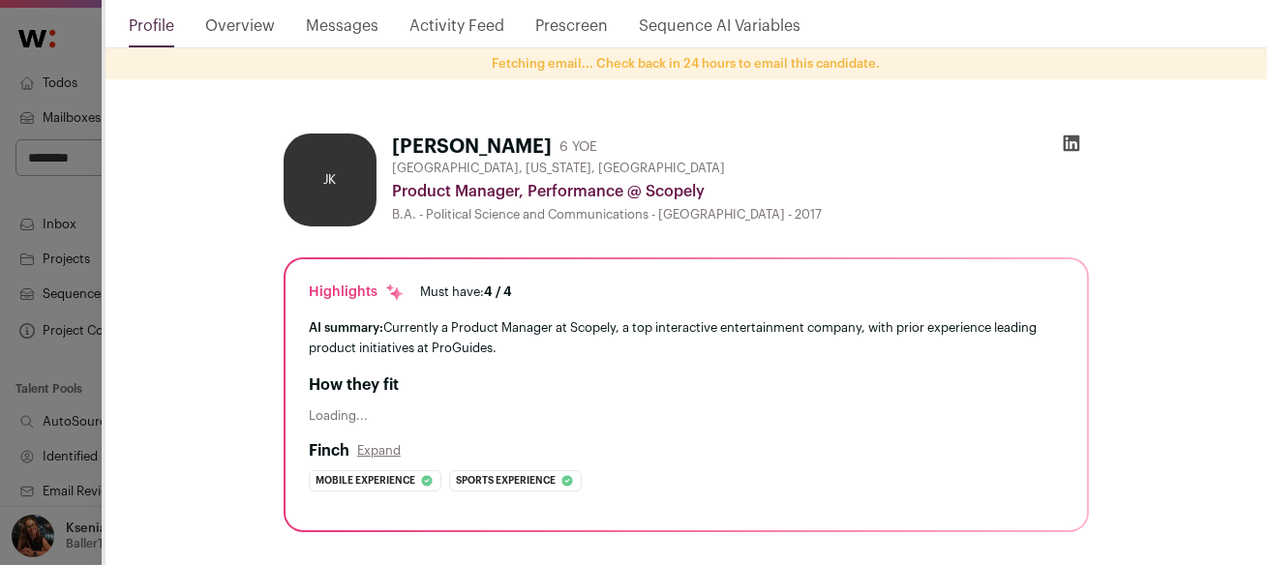
click at [412, 318] on div "AI summary: Currently a Product Manager at Scopely, a top interactive entertain…" at bounding box center [686, 338] width 755 height 41
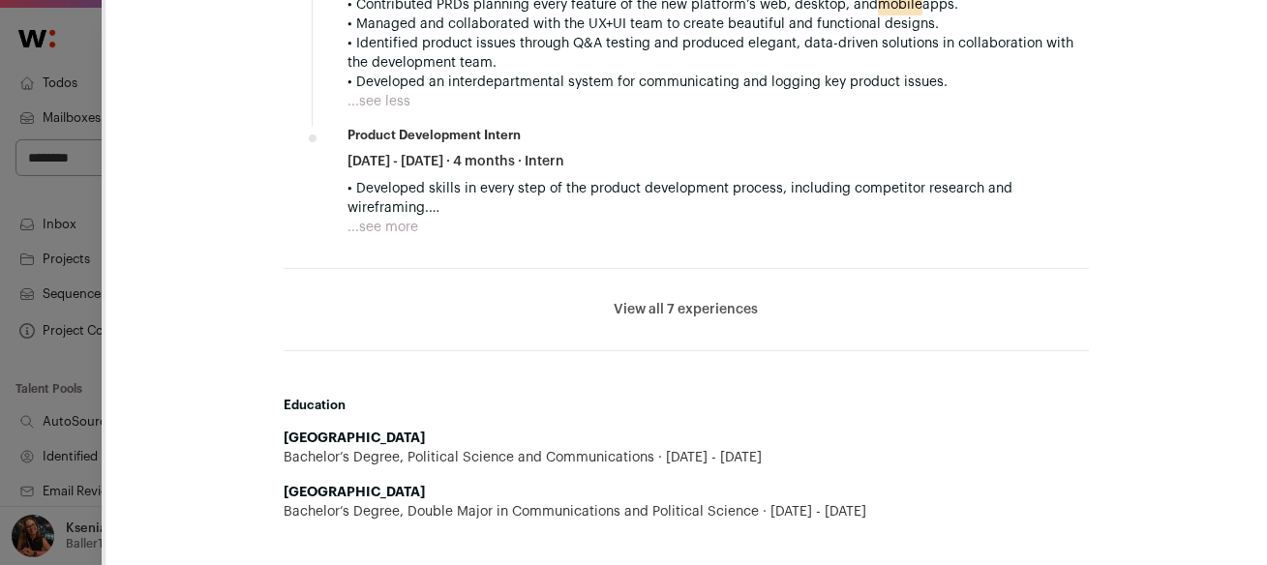
scroll to position [1565, 0]
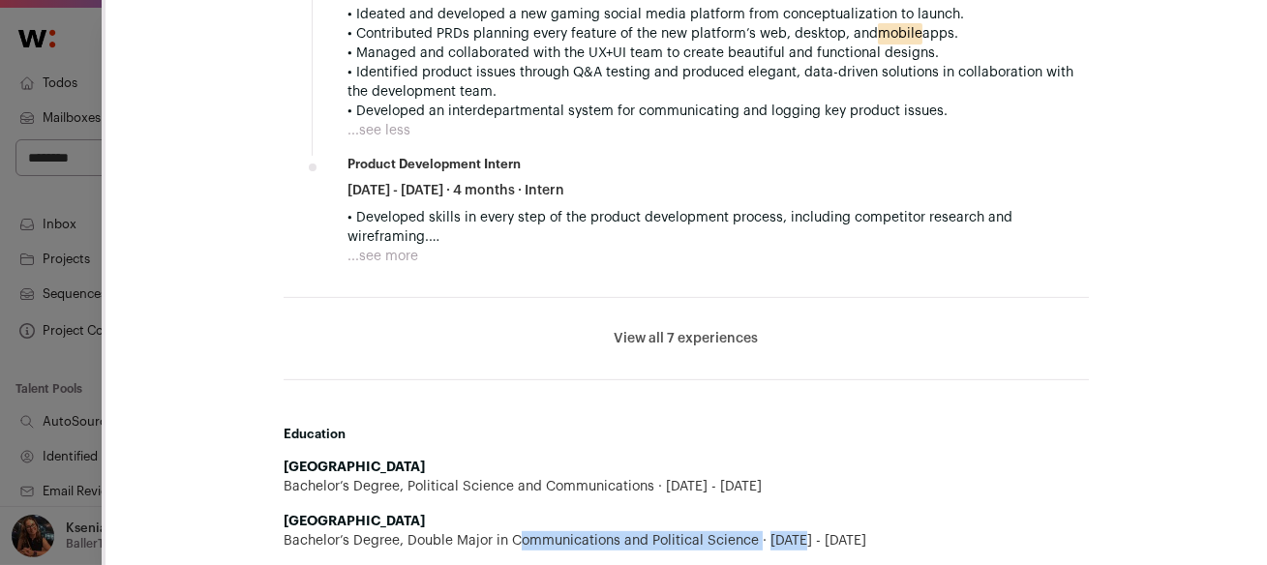
drag, startPoint x: 451, startPoint y: 523, endPoint x: 785, endPoint y: 521, distance: 334.0
click at [785, 531] on div "Bachelor’s Degree, Double Major in Communications and Political Science 2014 - …" at bounding box center [686, 540] width 805 height 19
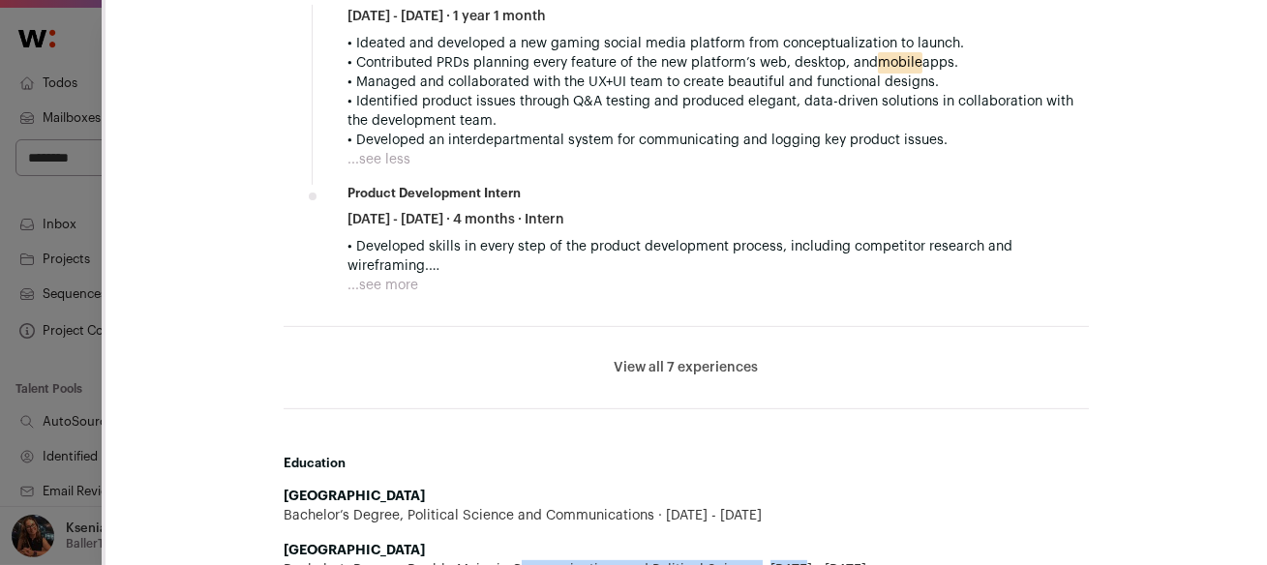
scroll to position [1594, 0]
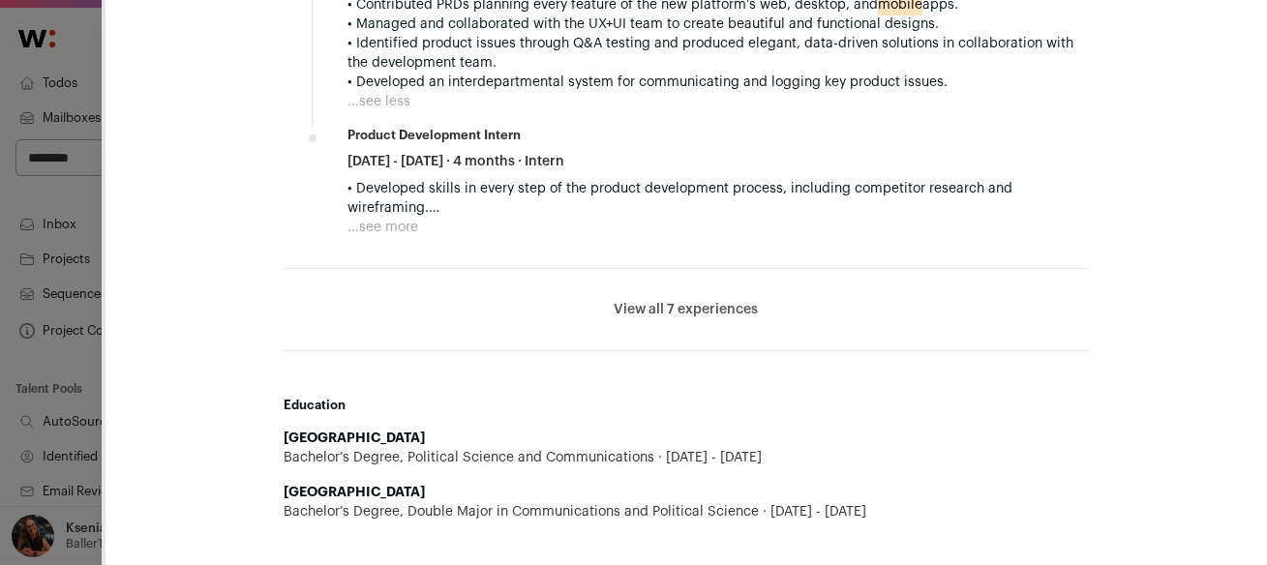
click at [468, 398] on h2 "Education" at bounding box center [686, 405] width 805 height 15
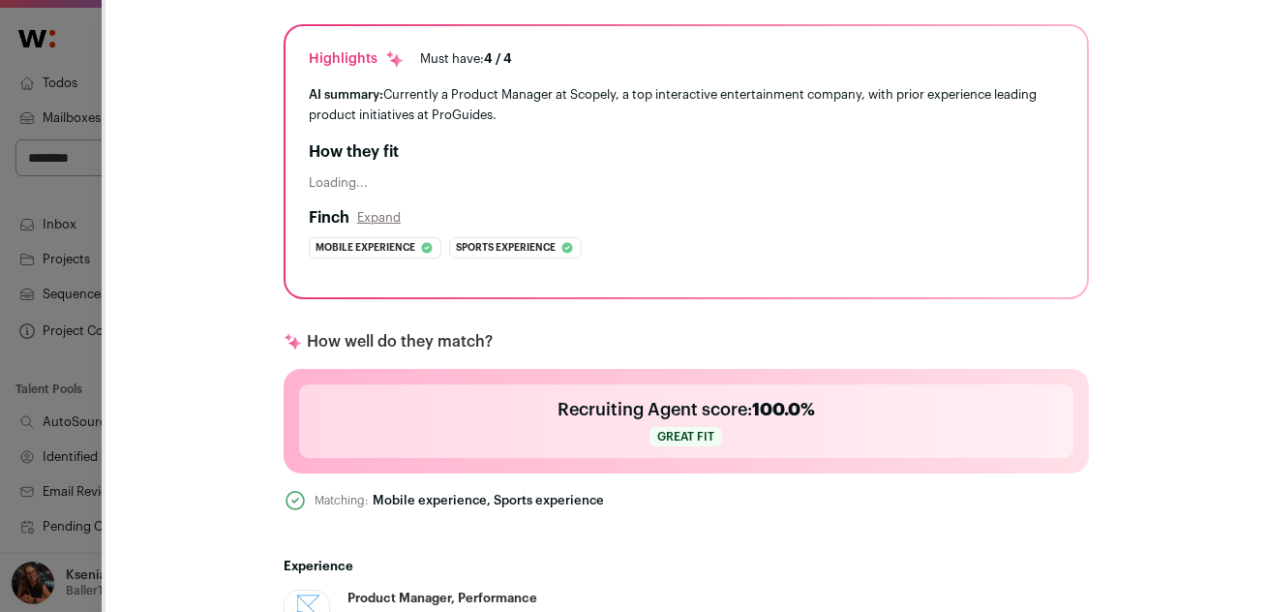
scroll to position [450, 0]
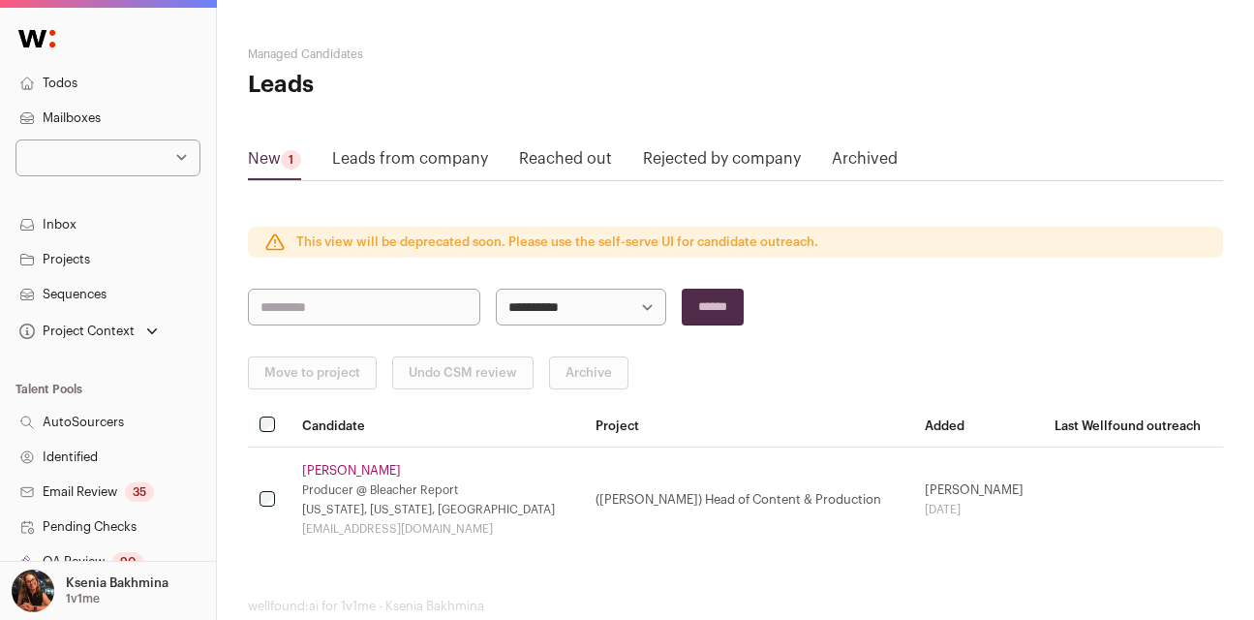
select select
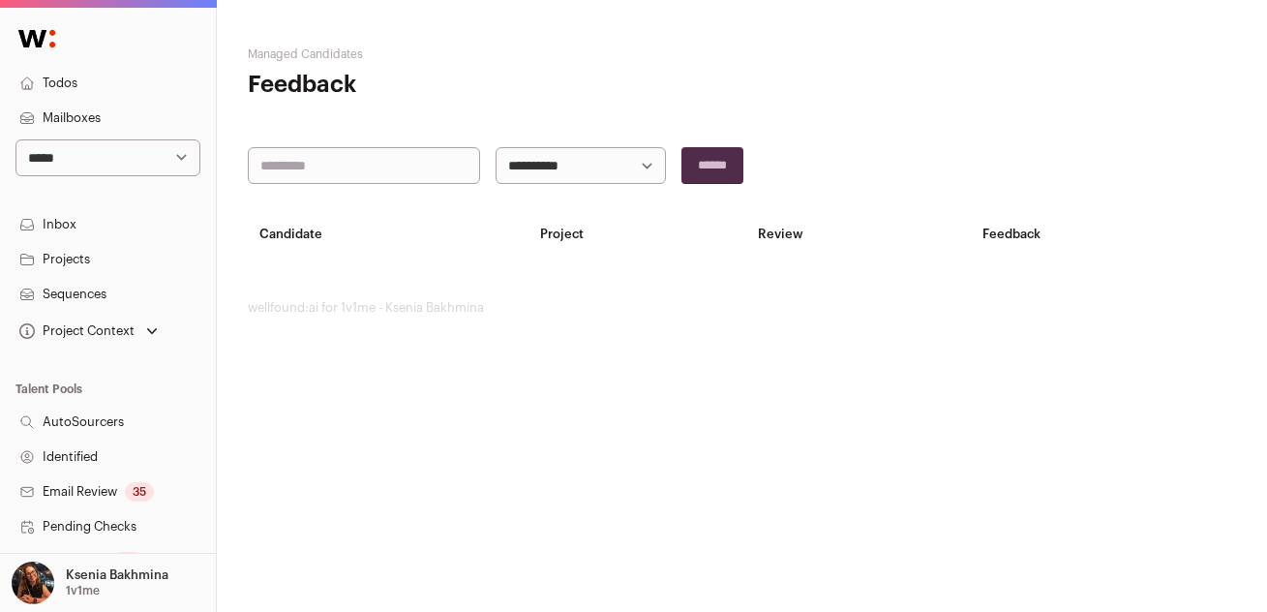
select select "*****"
